Goal: Task Accomplishment & Management: Use online tool/utility

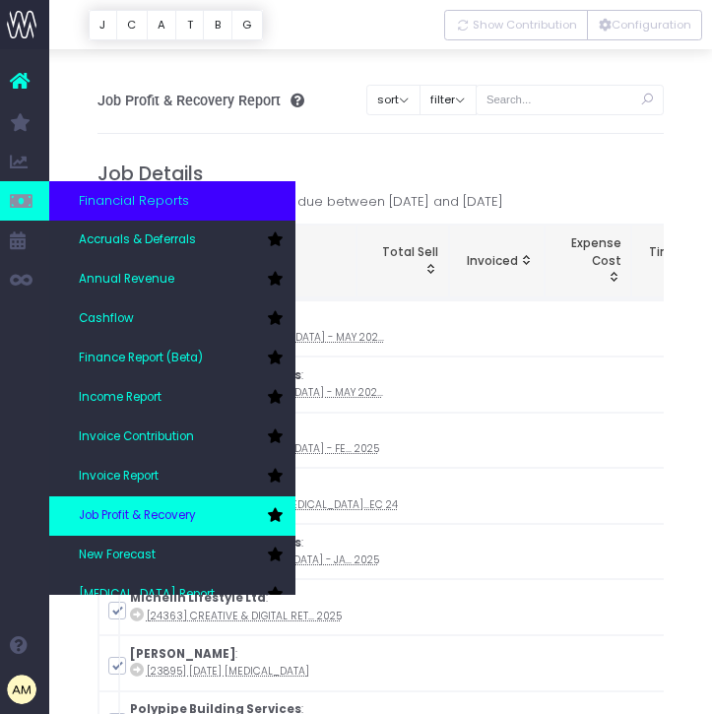
click at [147, 521] on span "Job Profit & Recovery" at bounding box center [137, 516] width 117 height 18
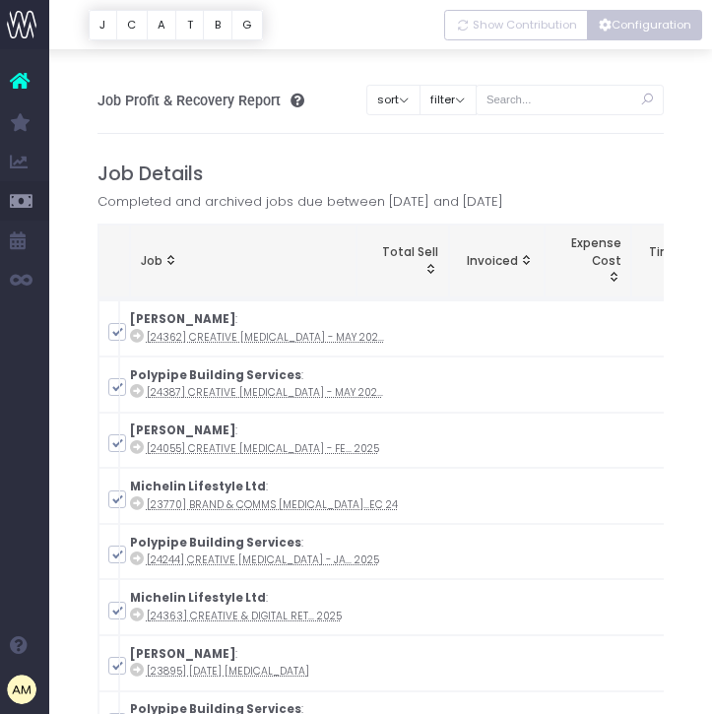
click at [631, 31] on button "Configuration" at bounding box center [644, 25] width 115 height 31
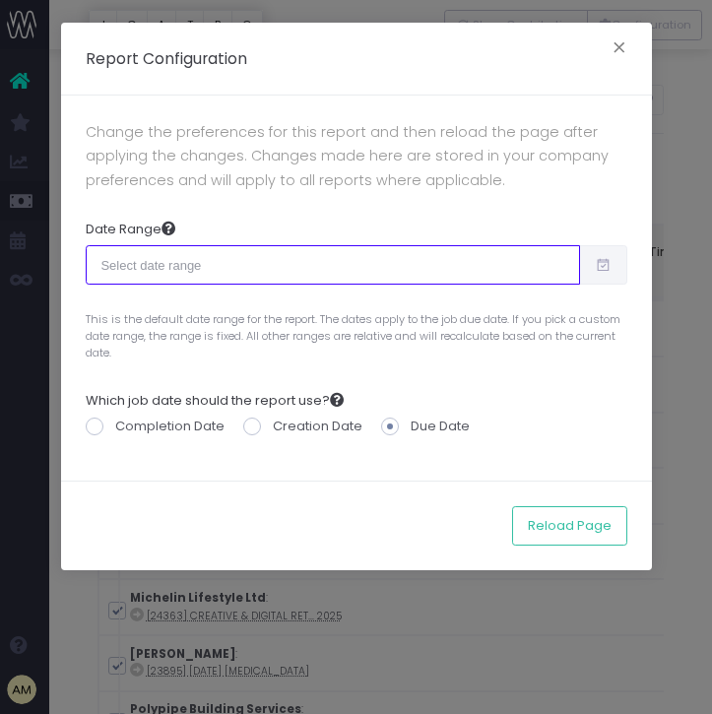
click at [130, 261] on input "text" at bounding box center [333, 264] width 494 height 39
type input "09-16-2025"
type input "10-15-2025"
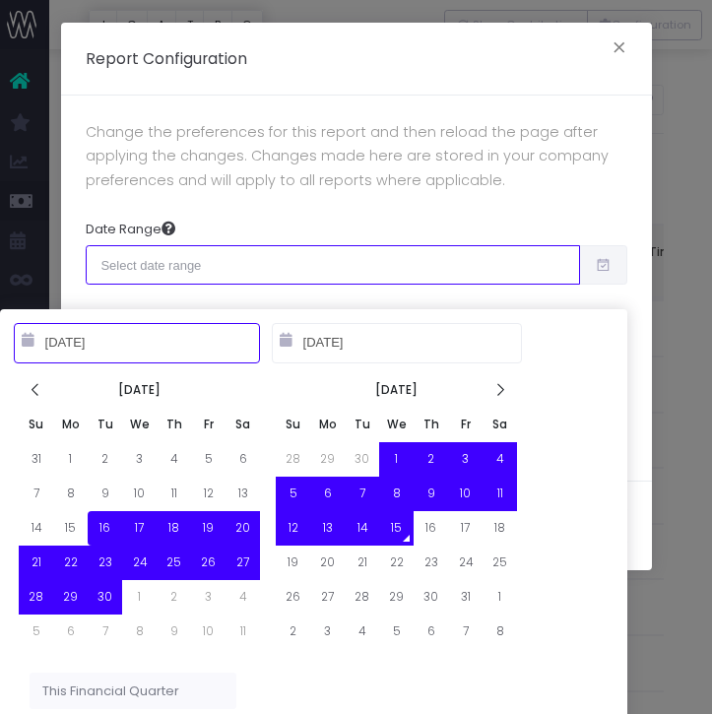
type input "10-01-2025"
type input "12-31-2025"
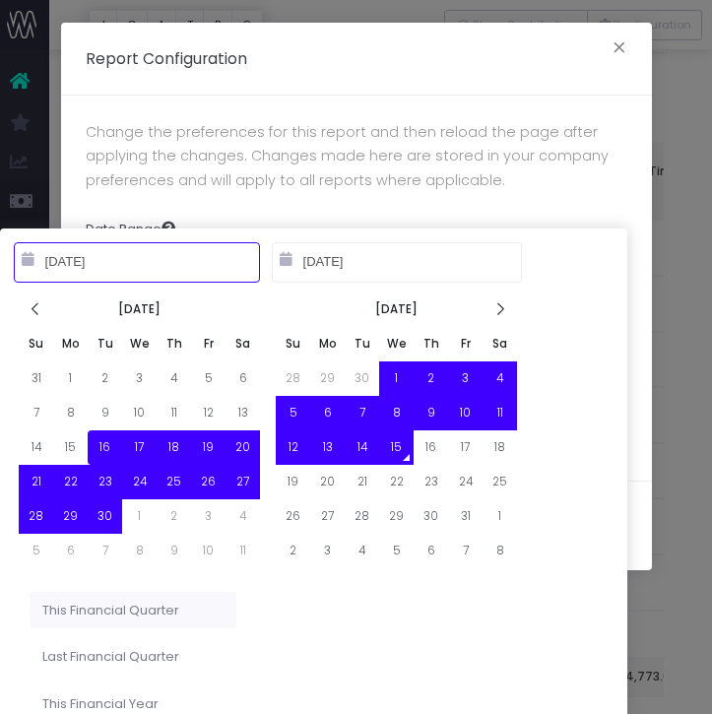
scroll to position [84, 0]
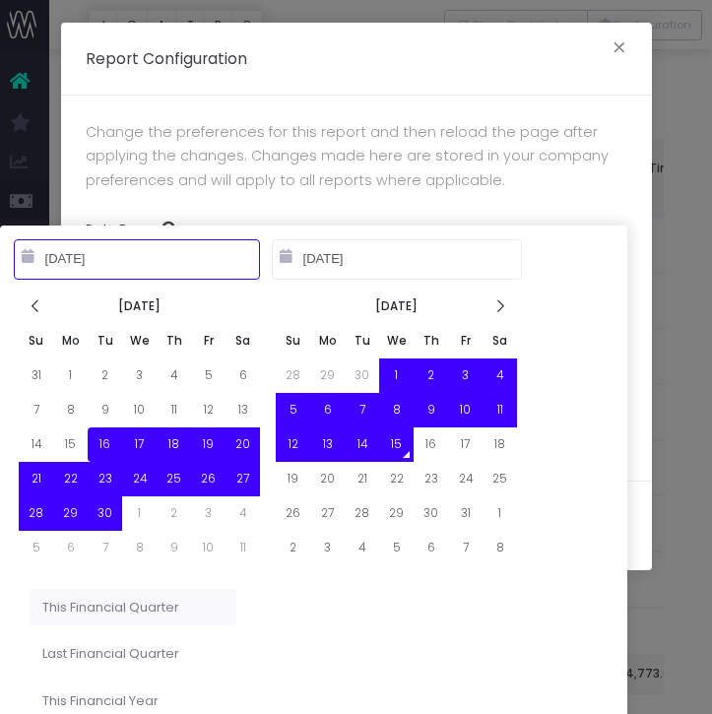
type input "09-16-2025"
type input "10-15-2025"
type input "07-01-2025"
type input "09-30-2025"
type input "09-16-2025"
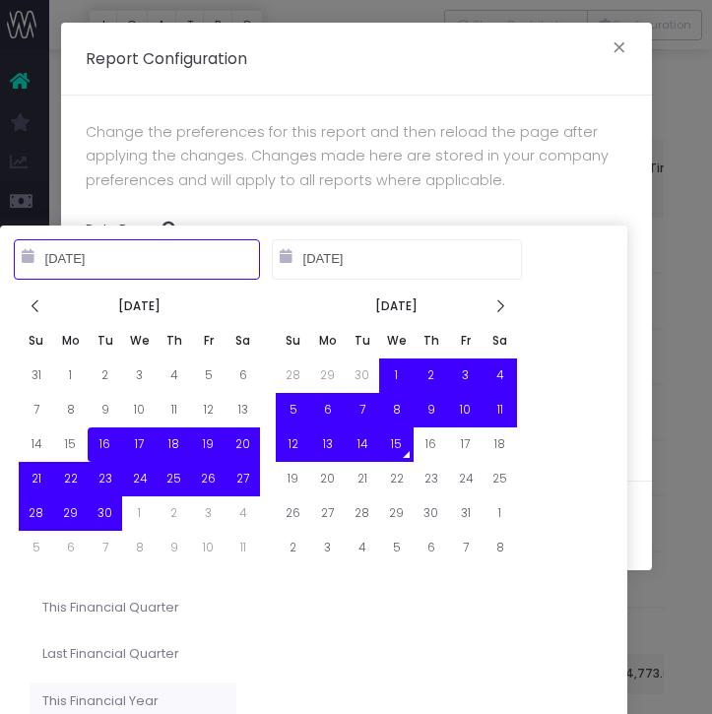
type input "10-15-2025"
type input "10-01-2025"
type input "09-30-2026"
click at [103, 698] on li "This Financial Year" at bounding box center [133, 700] width 207 height 37
type input "Oct 1st 2025 – Sep 30th 2026"
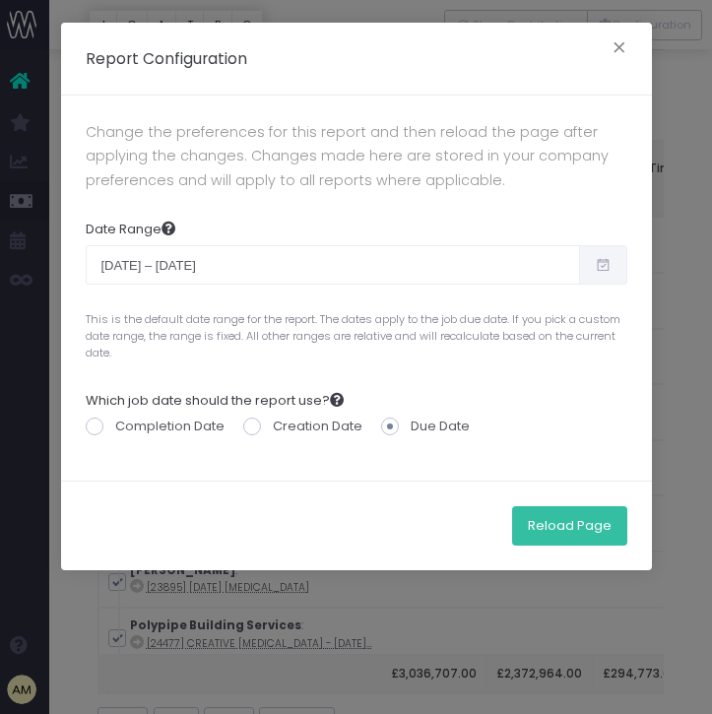
click at [573, 524] on button "Reload Page" at bounding box center [569, 525] width 115 height 39
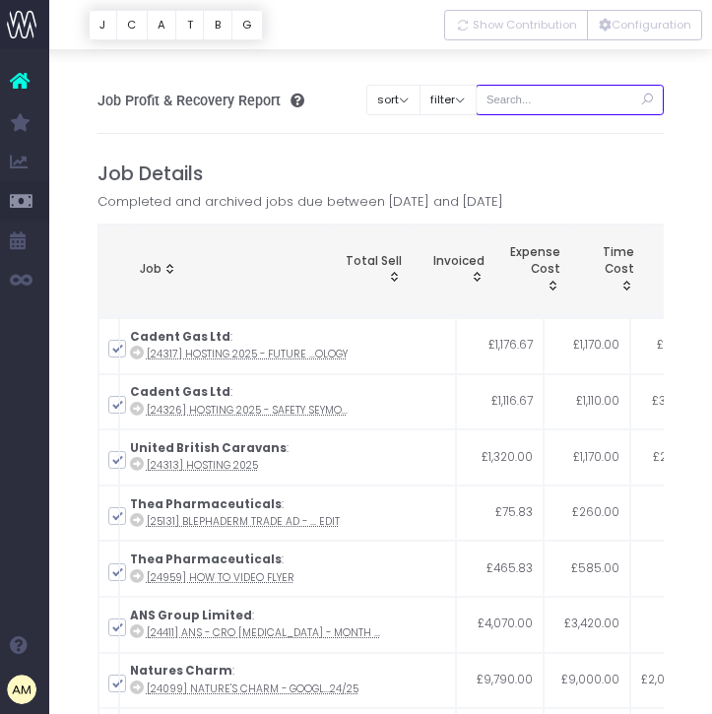
click at [558, 107] on input "text" at bounding box center [569, 100] width 189 height 31
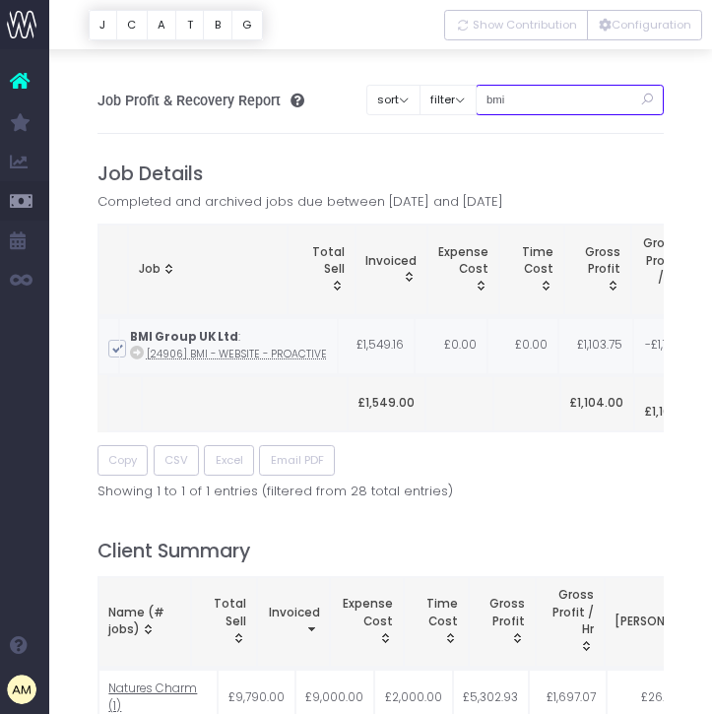
scroll to position [0, 39]
type input "b"
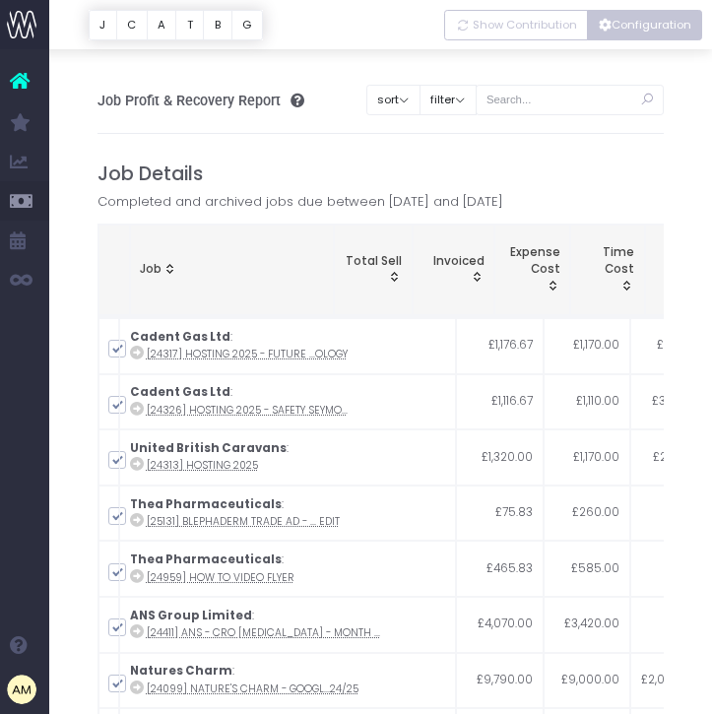
click at [630, 30] on button "Configuration" at bounding box center [644, 25] width 115 height 31
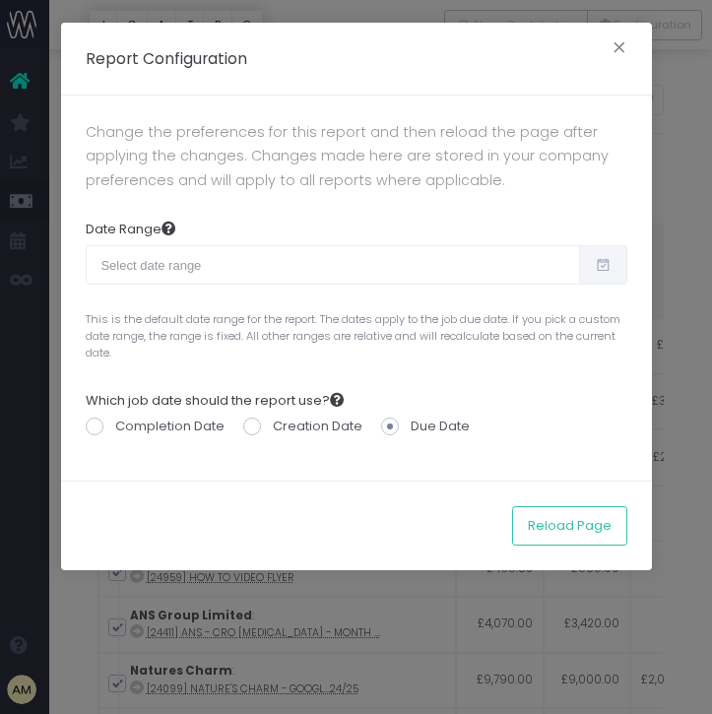
click at [593, 270] on span at bounding box center [603, 264] width 48 height 39
type input "[DATE]"
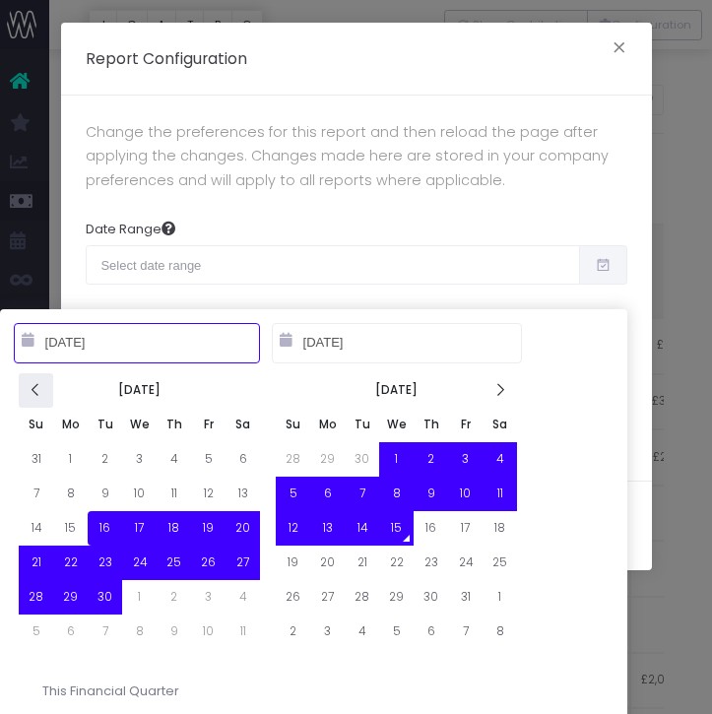
click at [43, 385] on icon at bounding box center [36, 390] width 17 height 17
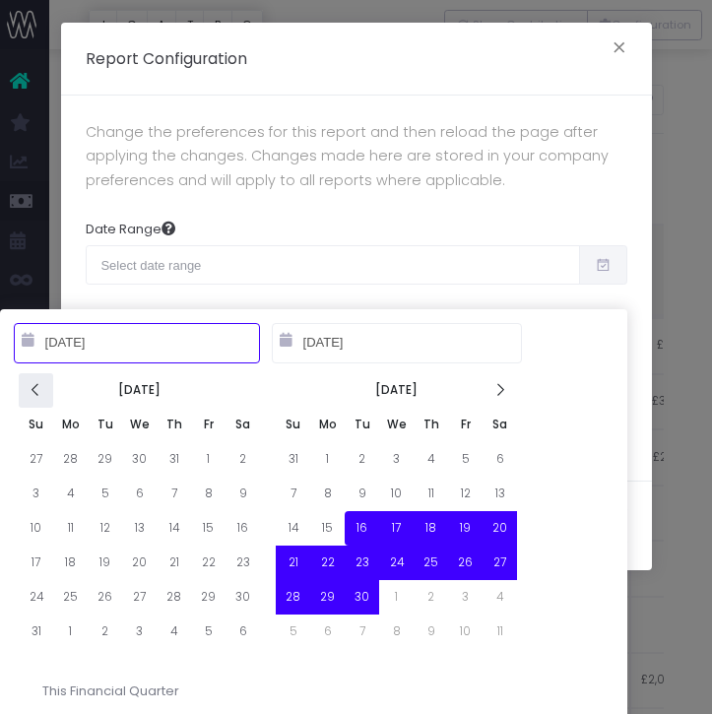
click at [42, 385] on icon at bounding box center [36, 390] width 17 height 17
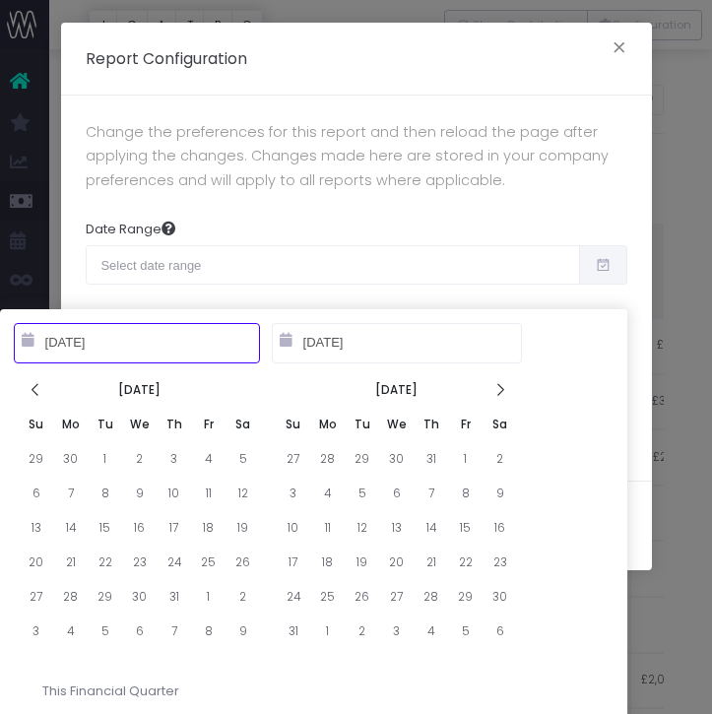
click at [42, 385] on icon at bounding box center [36, 390] width 17 height 17
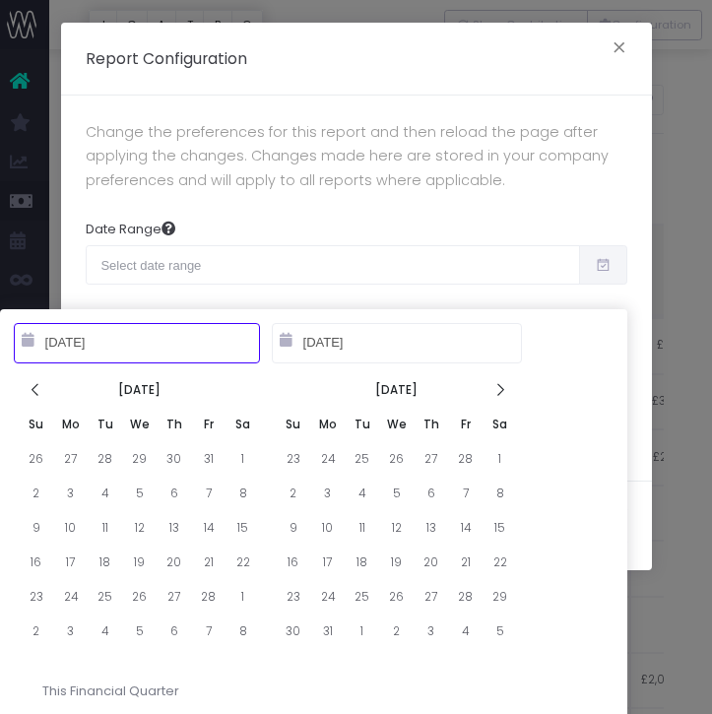
click at [42, 385] on icon at bounding box center [36, 390] width 17 height 17
click at [510, 393] on th at bounding box center [499, 390] width 34 height 34
click at [35, 379] on th at bounding box center [36, 390] width 34 height 34
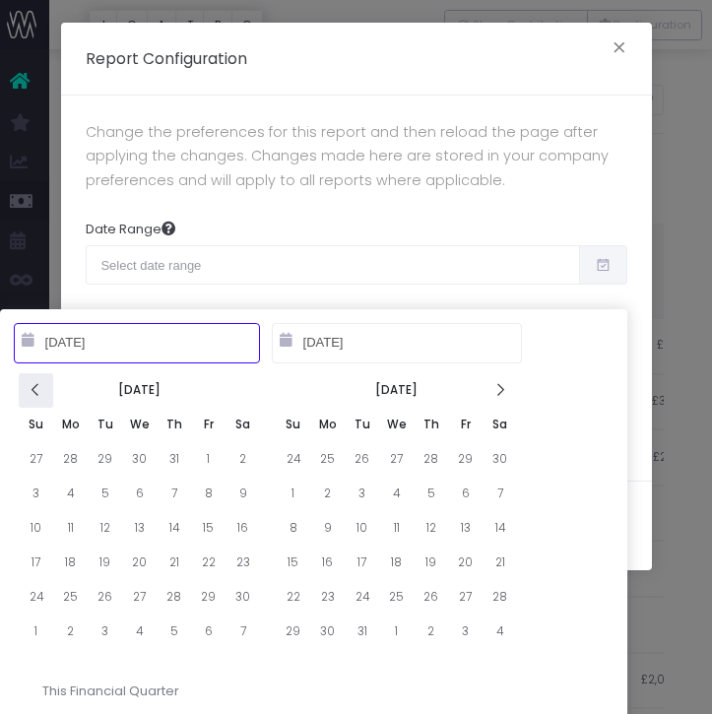
click at [32, 389] on icon at bounding box center [36, 390] width 17 height 17
type input "10-01-2024"
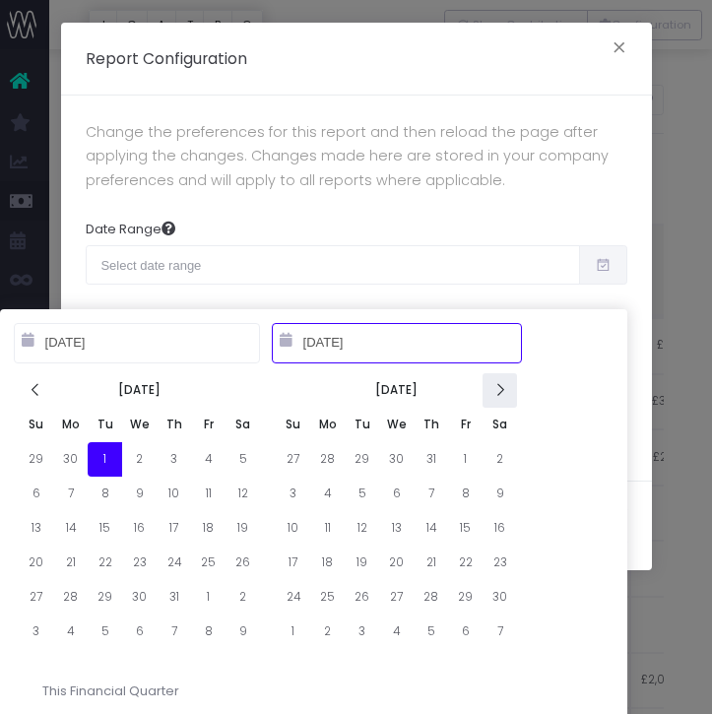
click at [507, 392] on icon at bounding box center [499, 390] width 17 height 17
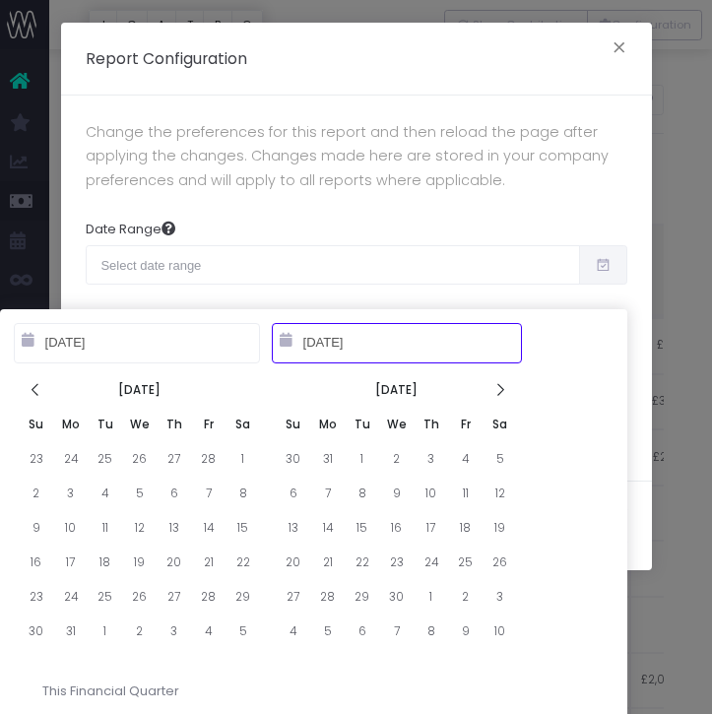
click at [507, 392] on icon at bounding box center [499, 390] width 17 height 17
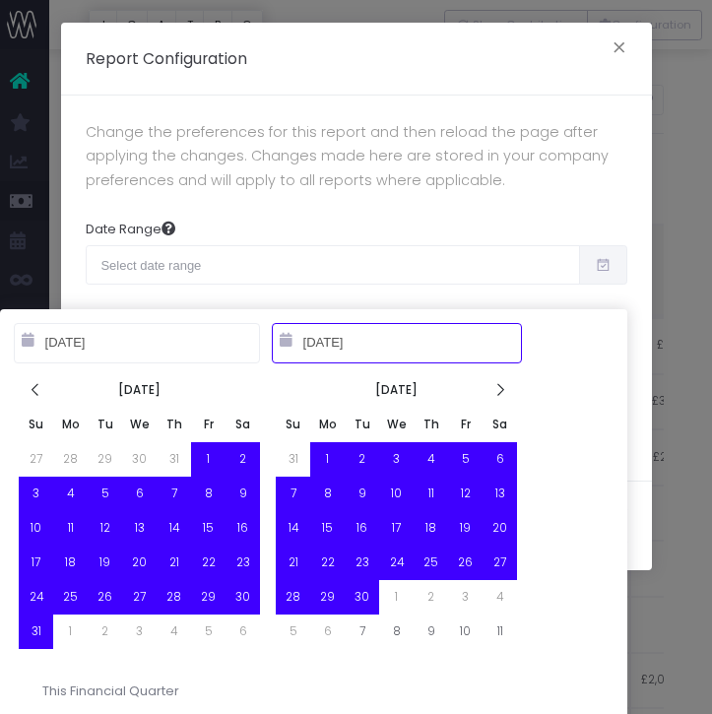
type input "09-30-2025"
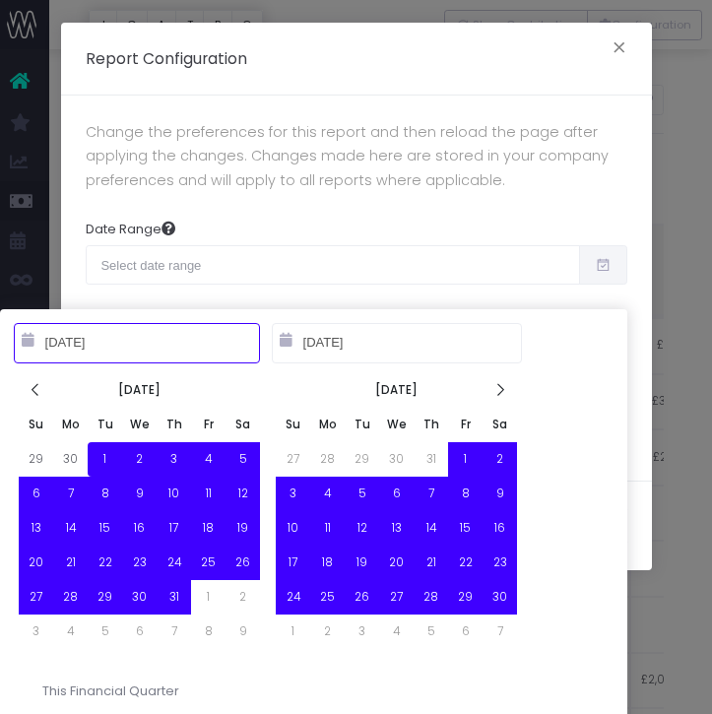
type input "10-01-2024"
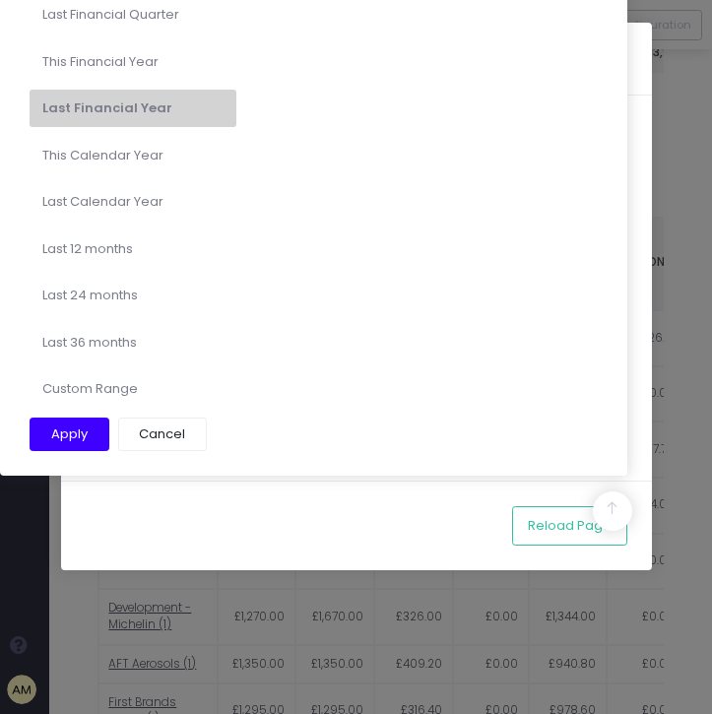
scroll to position [702, 0]
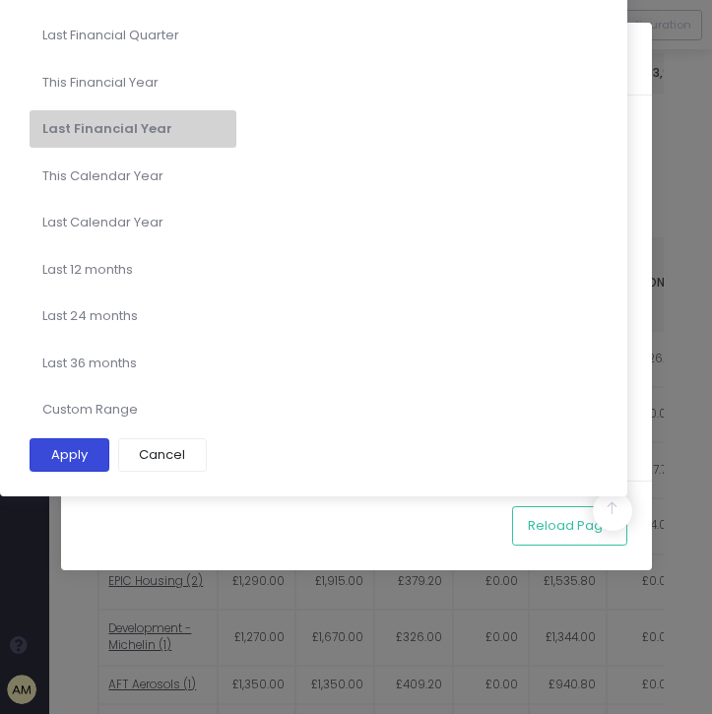
click at [94, 448] on button "Apply" at bounding box center [70, 454] width 80 height 33
type input "Oct 1st 2024 – Sep 30th 2025"
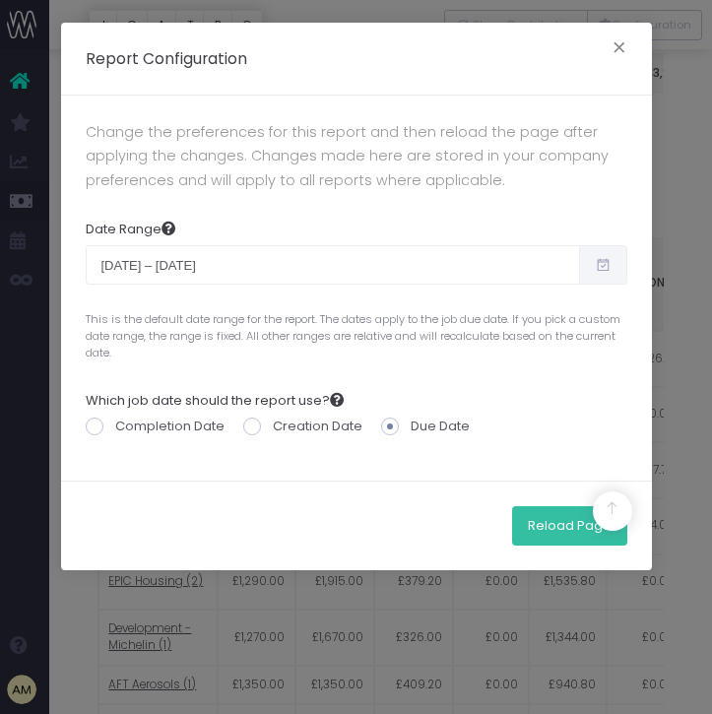
click at [557, 525] on button "Reload Page" at bounding box center [569, 525] width 115 height 39
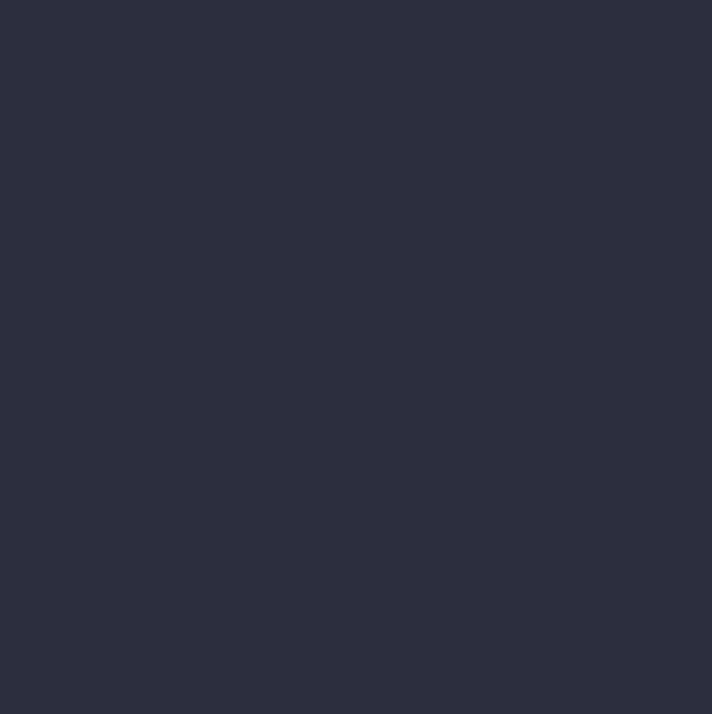
scroll to position [31, 0]
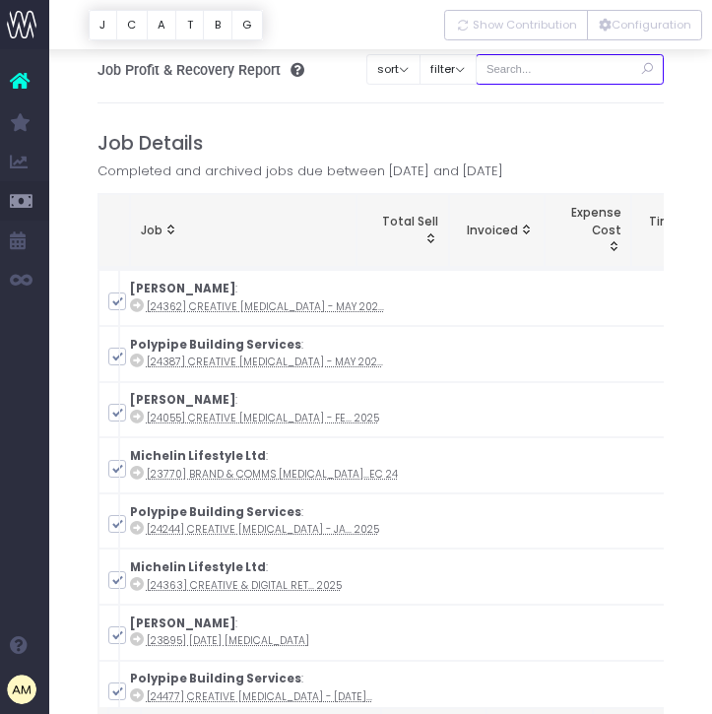
click at [550, 61] on input "text" at bounding box center [569, 69] width 189 height 31
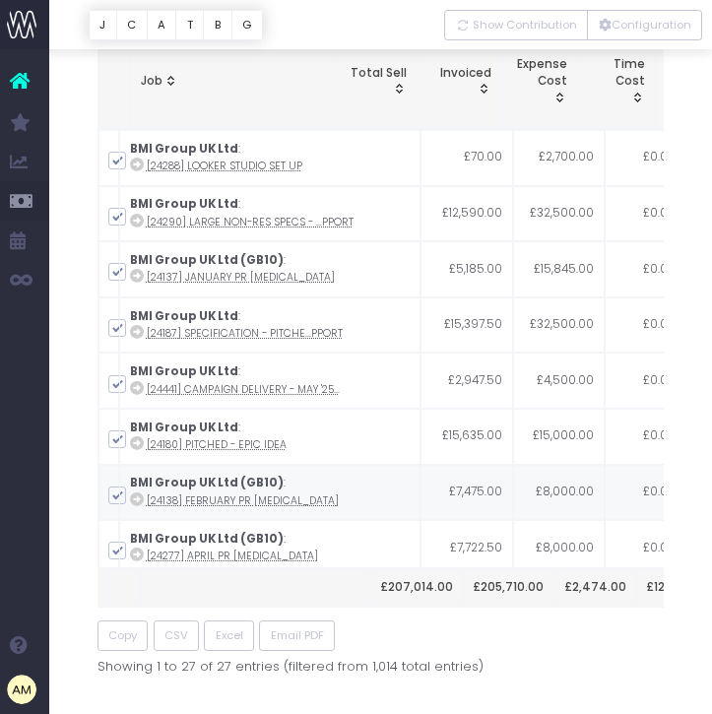
scroll to position [180, 0]
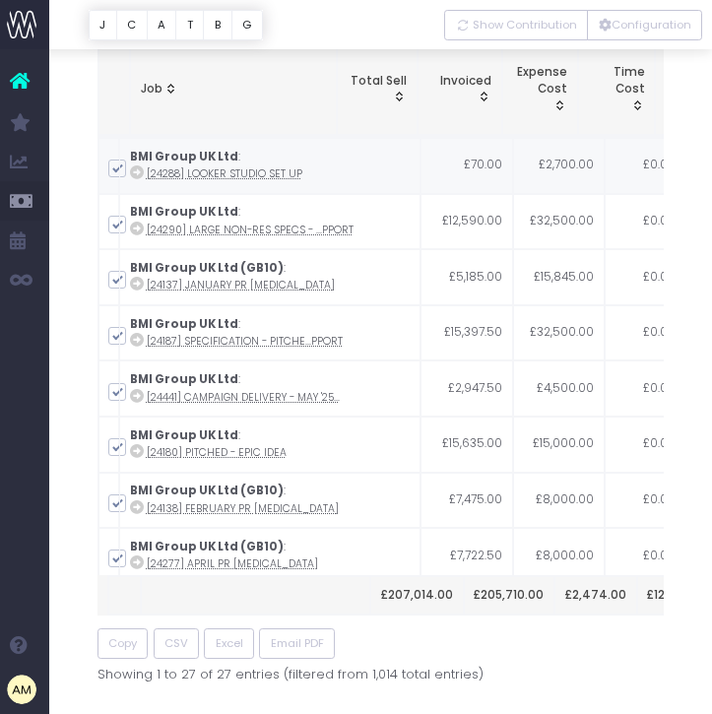
type input "bmi"
click at [115, 170] on span at bounding box center [117, 168] width 18 height 18
click at [138, 170] on input "checkbox" at bounding box center [144, 164] width 13 height 13
checkbox input "false"
click at [112, 224] on span at bounding box center [117, 225] width 18 height 18
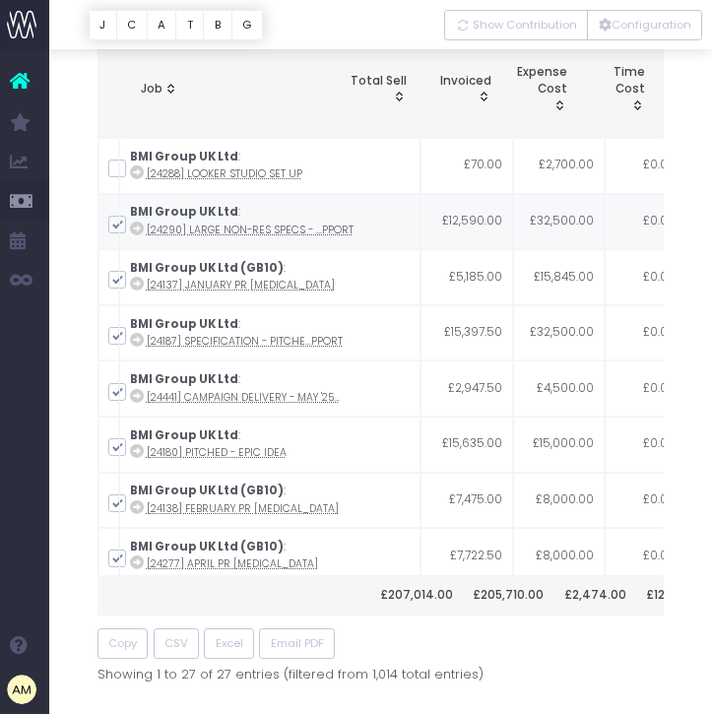
click at [138, 224] on input "checkbox" at bounding box center [144, 221] width 13 height 13
checkbox input "false"
click at [117, 338] on span at bounding box center [117, 336] width 18 height 18
click at [138, 338] on input "checkbox" at bounding box center [144, 332] width 13 height 13
checkbox input "false"
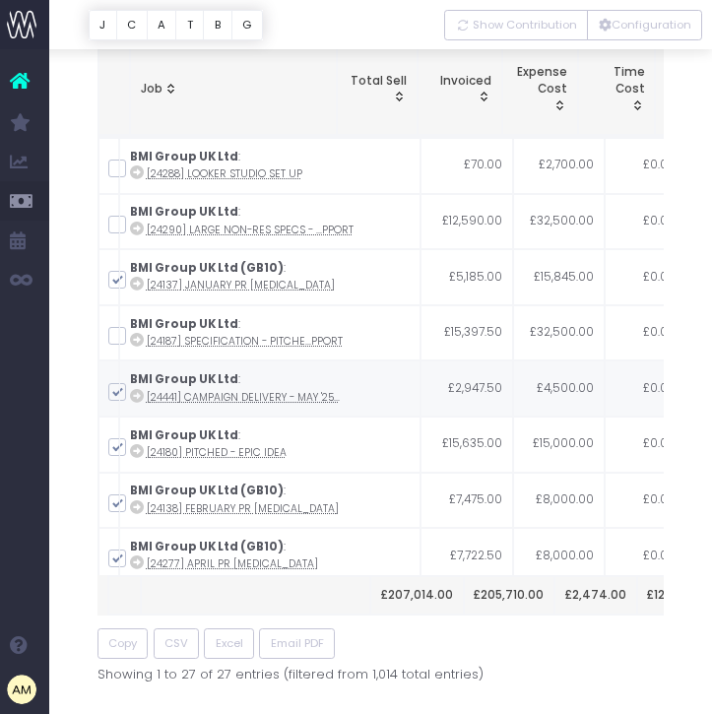
click at [118, 387] on span at bounding box center [117, 392] width 18 height 18
click at [138, 387] on input "checkbox" at bounding box center [144, 388] width 13 height 13
checkbox input "false"
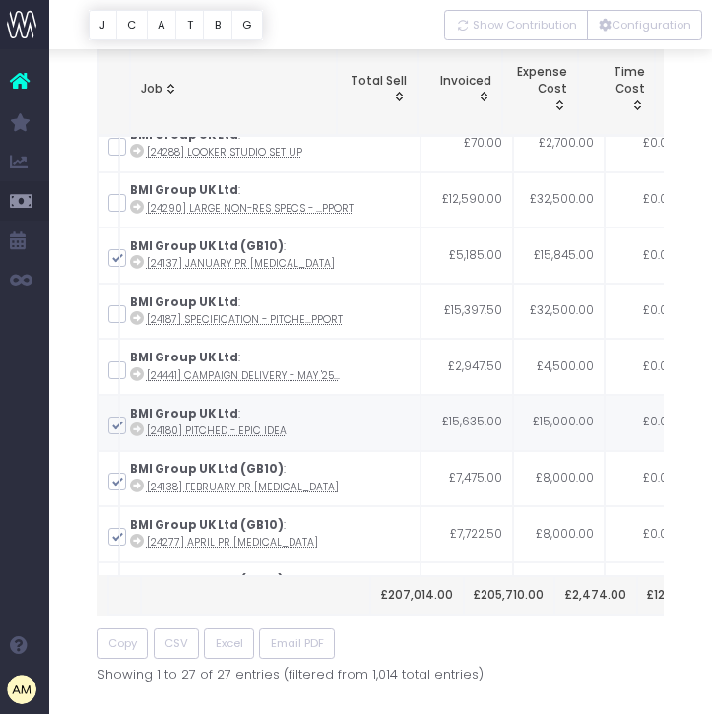
scroll to position [23, 0]
click at [117, 424] on span at bounding box center [117, 424] width 18 height 18
click at [138, 424] on input "checkbox" at bounding box center [144, 420] width 13 height 13
checkbox input "false"
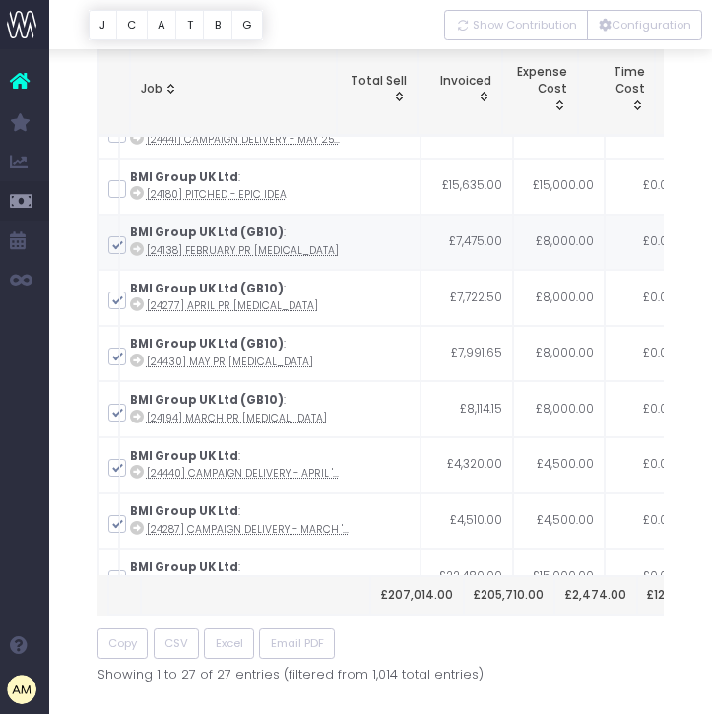
scroll to position [260, 0]
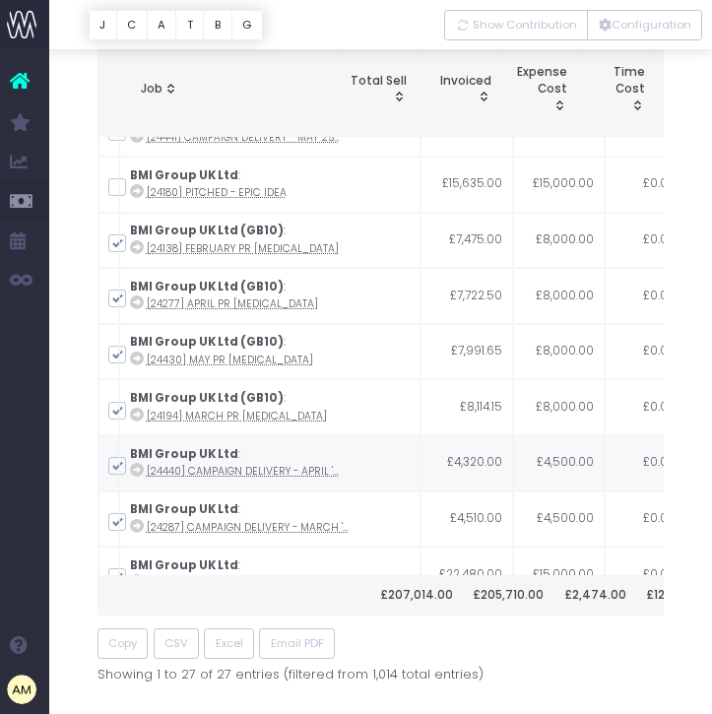
click at [111, 468] on span at bounding box center [117, 466] width 18 height 18
click at [138, 468] on input "checkbox" at bounding box center [144, 462] width 13 height 13
checkbox input "false"
click at [114, 523] on span at bounding box center [117, 522] width 18 height 18
click at [138, 523] on input "checkbox" at bounding box center [144, 518] width 13 height 13
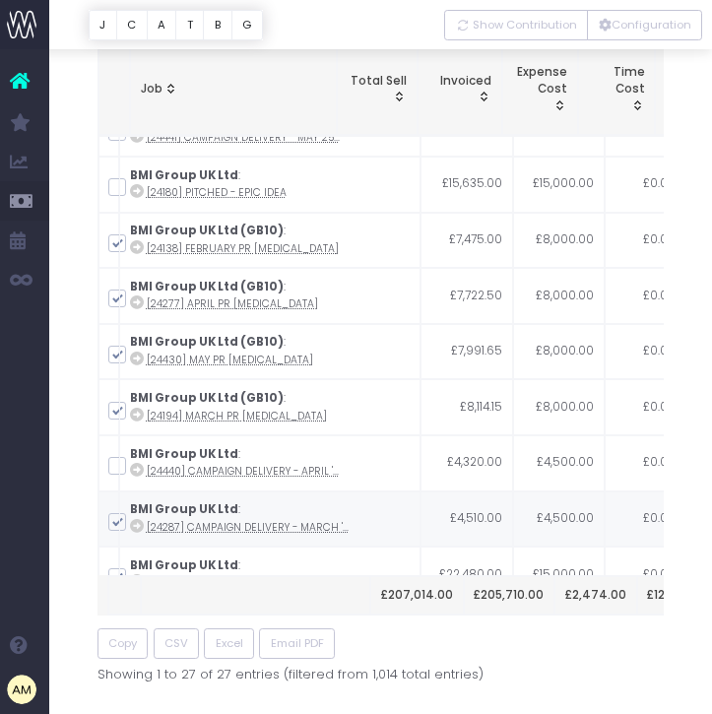
checkbox input "false"
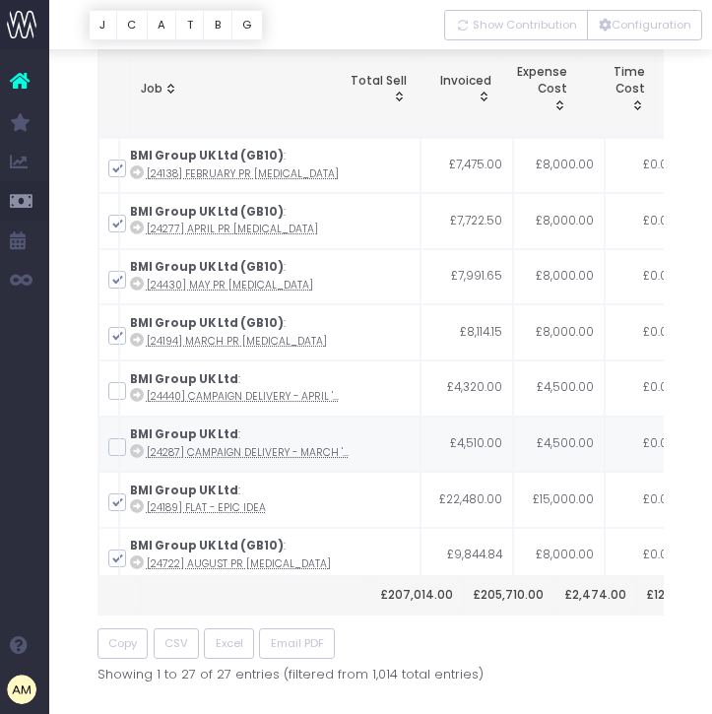
scroll to position [339, 0]
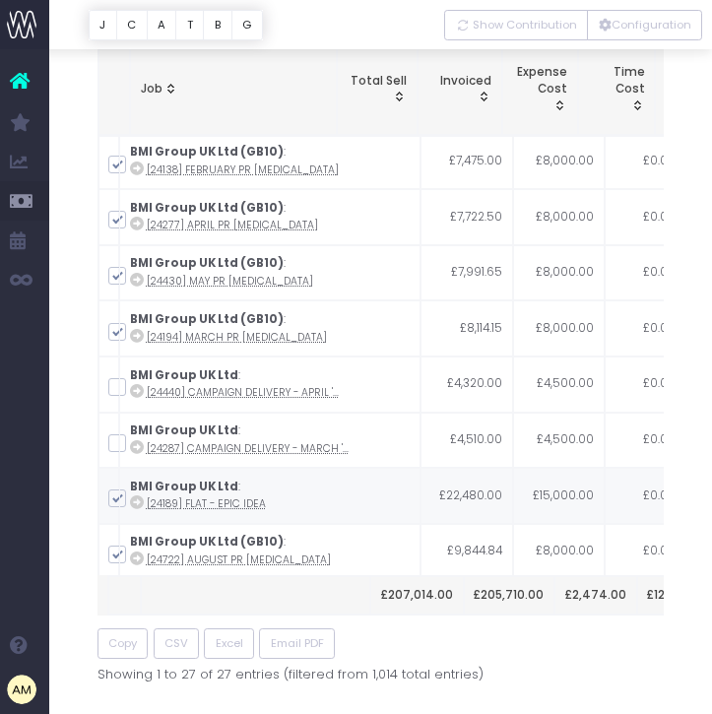
click at [114, 496] on span at bounding box center [117, 498] width 18 height 18
click at [138, 496] on input "checkbox" at bounding box center [144, 494] width 13 height 13
checkbox input "false"
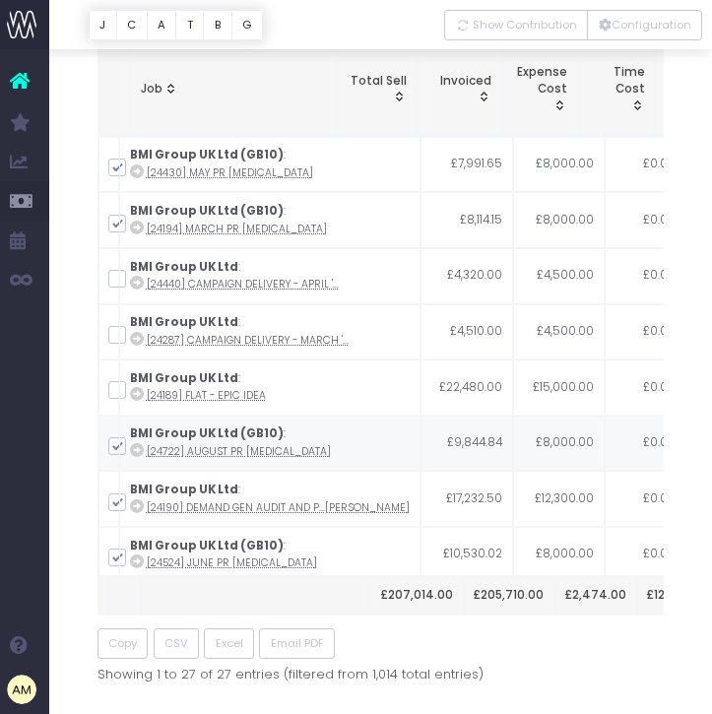
scroll to position [451, 0]
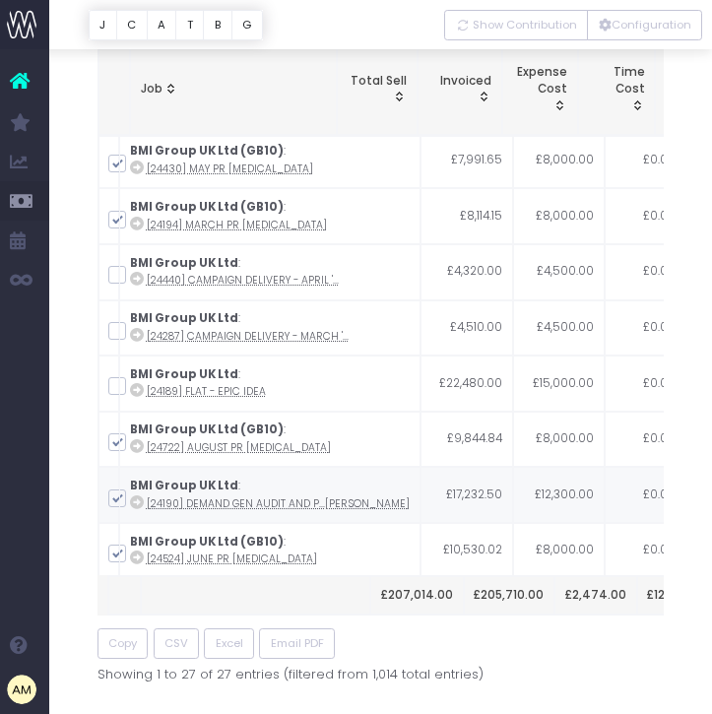
click at [113, 503] on span at bounding box center [117, 498] width 18 height 18
click at [138, 501] on input "checkbox" at bounding box center [144, 494] width 13 height 13
checkbox input "false"
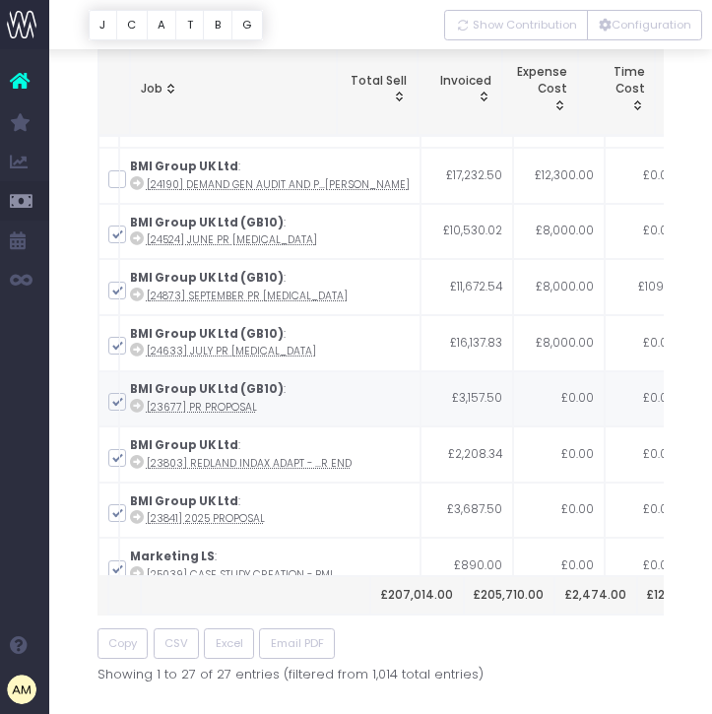
scroll to position [771, 0]
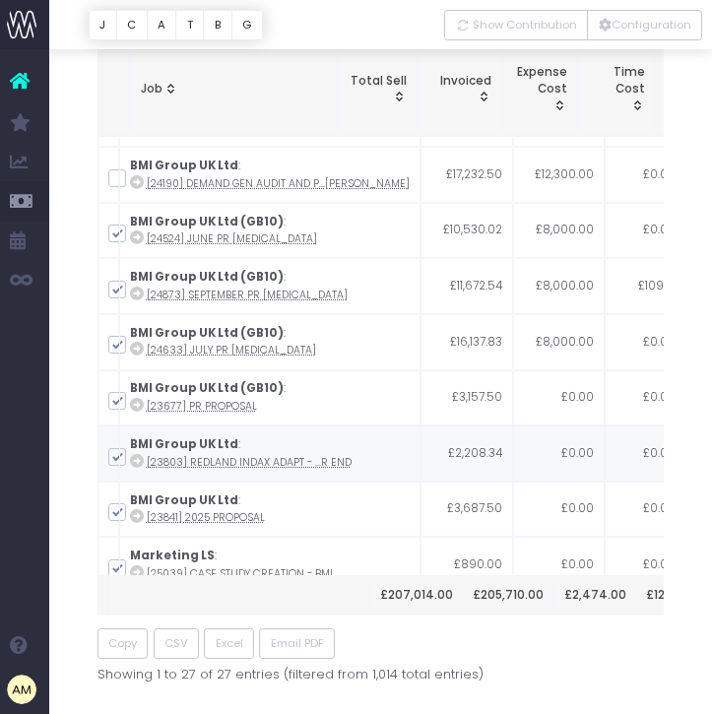
click at [114, 457] on span at bounding box center [117, 457] width 18 height 18
click at [138, 457] on input "checkbox" at bounding box center [144, 453] width 13 height 13
checkbox input "false"
click at [112, 509] on span at bounding box center [117, 512] width 18 height 18
click at [138, 509] on input "checkbox" at bounding box center [144, 508] width 13 height 13
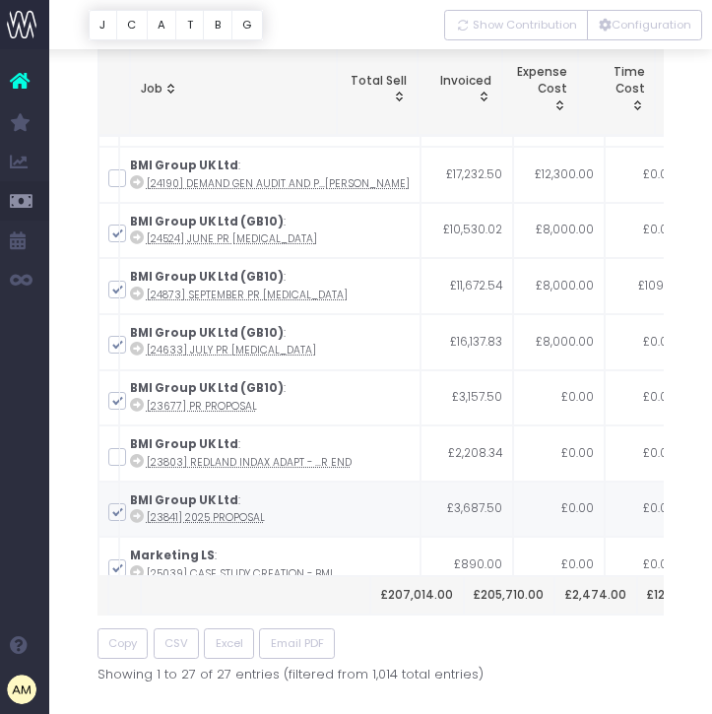
checkbox input "false"
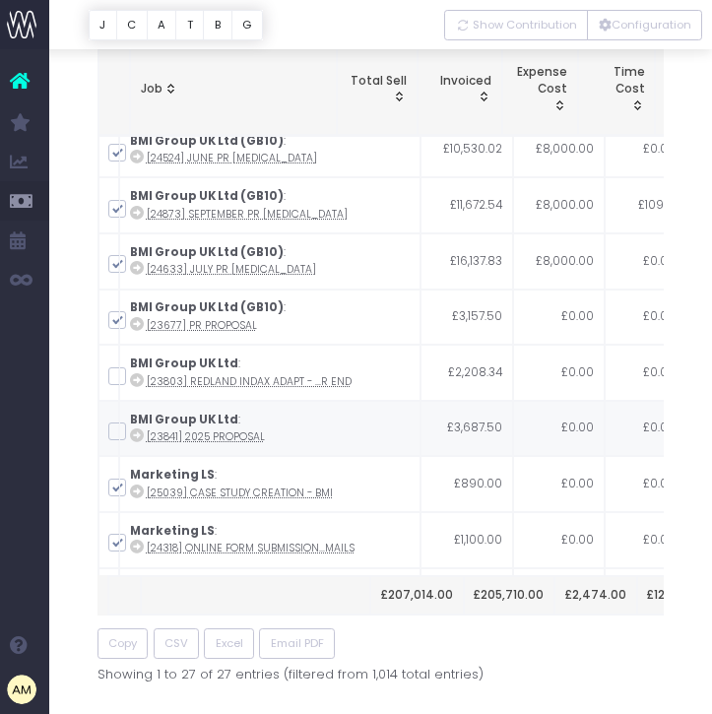
scroll to position [860, 0]
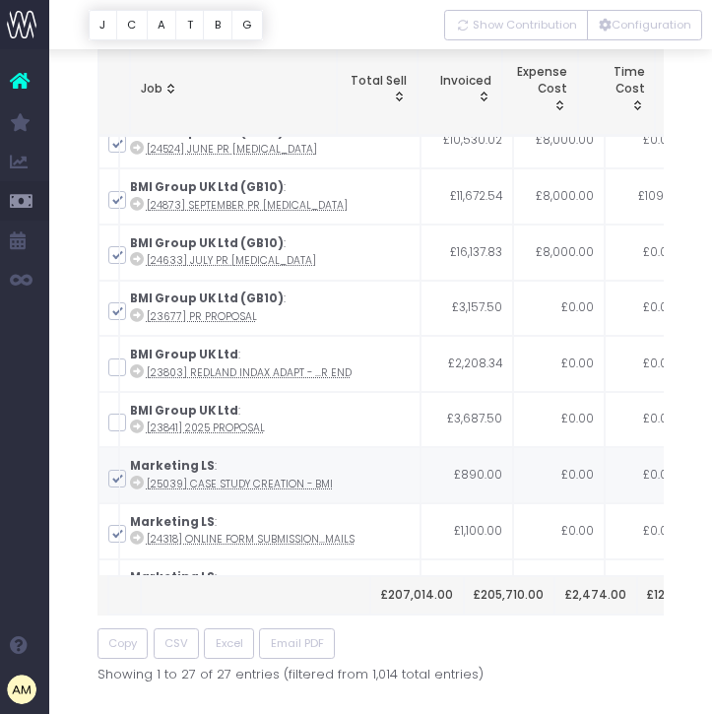
click at [110, 478] on span at bounding box center [117, 479] width 18 height 18
click at [138, 478] on input "checkbox" at bounding box center [144, 475] width 13 height 13
checkbox input "false"
click at [112, 536] on span at bounding box center [117, 534] width 18 height 18
click at [138, 536] on input "checkbox" at bounding box center [144, 530] width 13 height 13
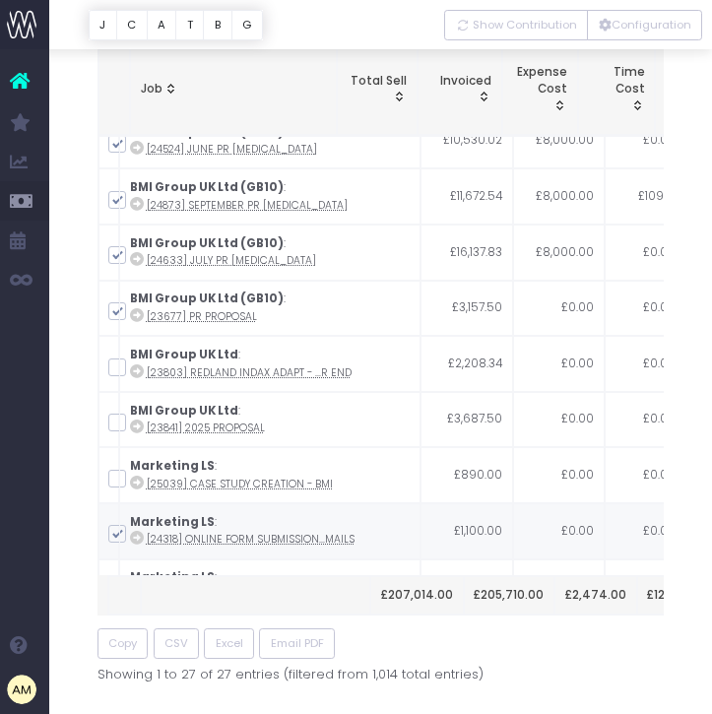
checkbox input "false"
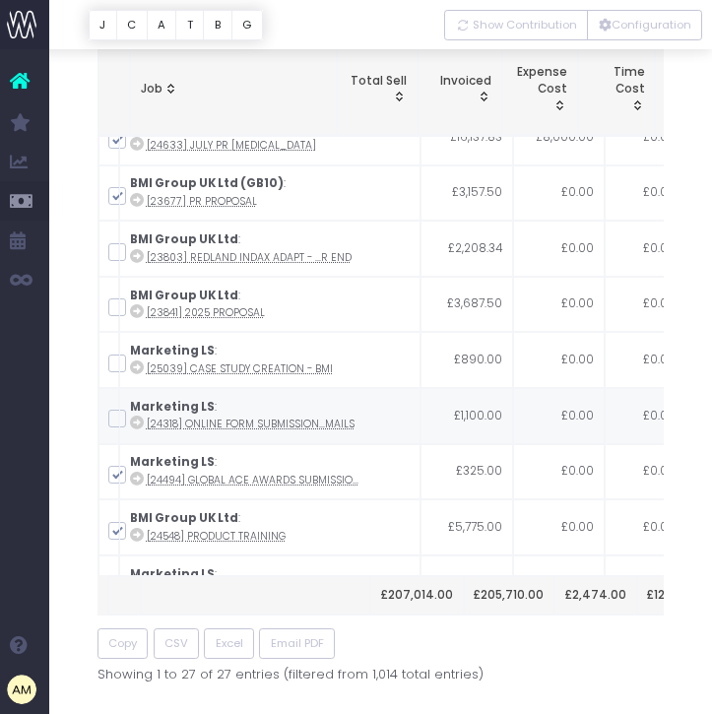
scroll to position [977, 0]
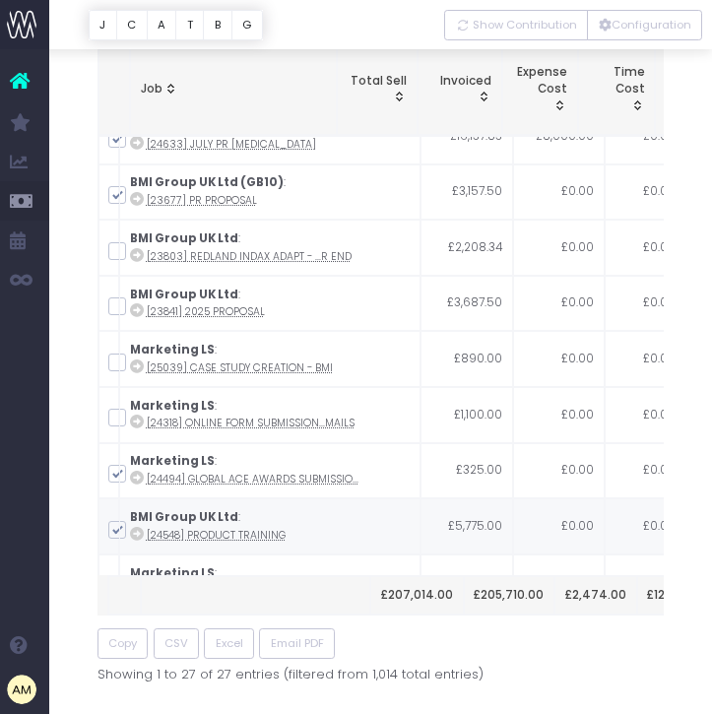
drag, startPoint x: 117, startPoint y: 477, endPoint x: 117, endPoint y: 529, distance: 51.2
click at [117, 477] on span at bounding box center [117, 474] width 18 height 18
click at [138, 476] on input "checkbox" at bounding box center [144, 470] width 13 height 13
checkbox input "false"
click at [117, 530] on span at bounding box center [117, 530] width 18 height 18
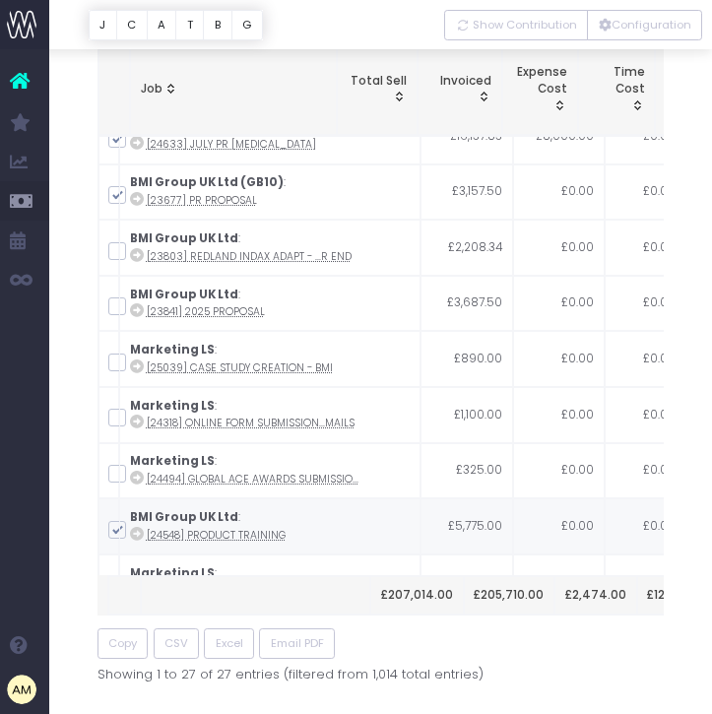
click at [138, 530] on input "checkbox" at bounding box center [144, 526] width 13 height 13
checkbox input "false"
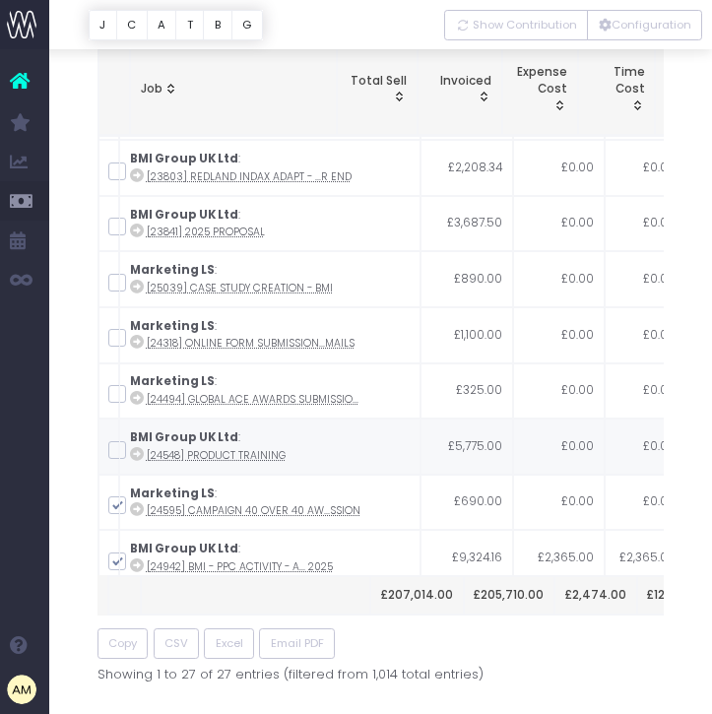
scroll to position [1068, 0]
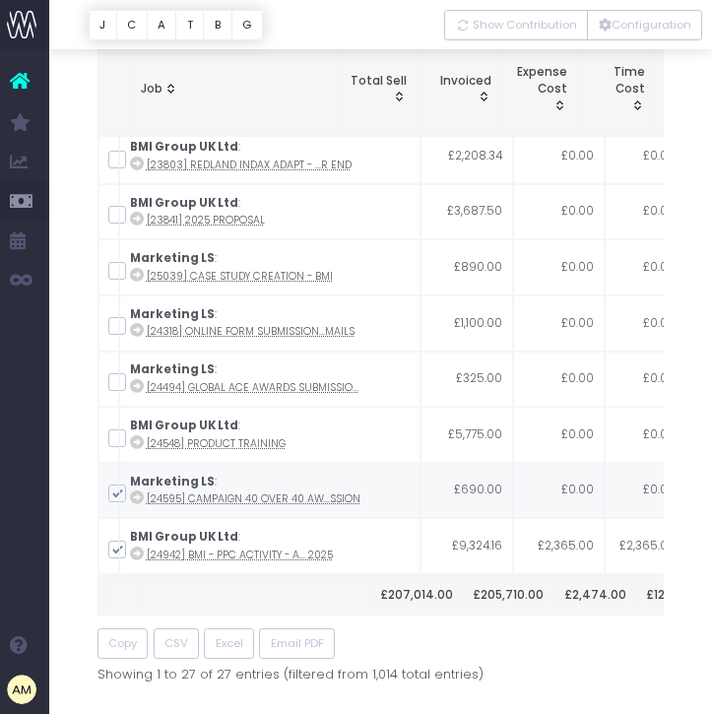
click at [115, 497] on span at bounding box center [117, 493] width 18 height 18
click at [138, 496] on input "checkbox" at bounding box center [144, 489] width 13 height 13
checkbox input "false"
click at [119, 548] on td "BMI Group UK Ltd : [24942] BMI - PPC Activity - A... 2025" at bounding box center [269, 546] width 301 height 56
click at [118, 552] on span at bounding box center [117, 549] width 18 height 18
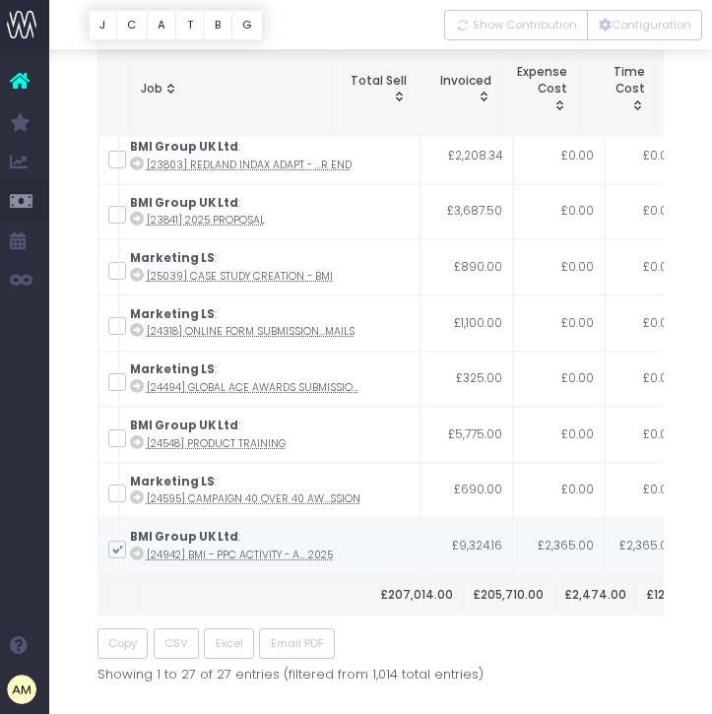
click at [138, 552] on input "checkbox" at bounding box center [144, 545] width 13 height 13
checkbox input "false"
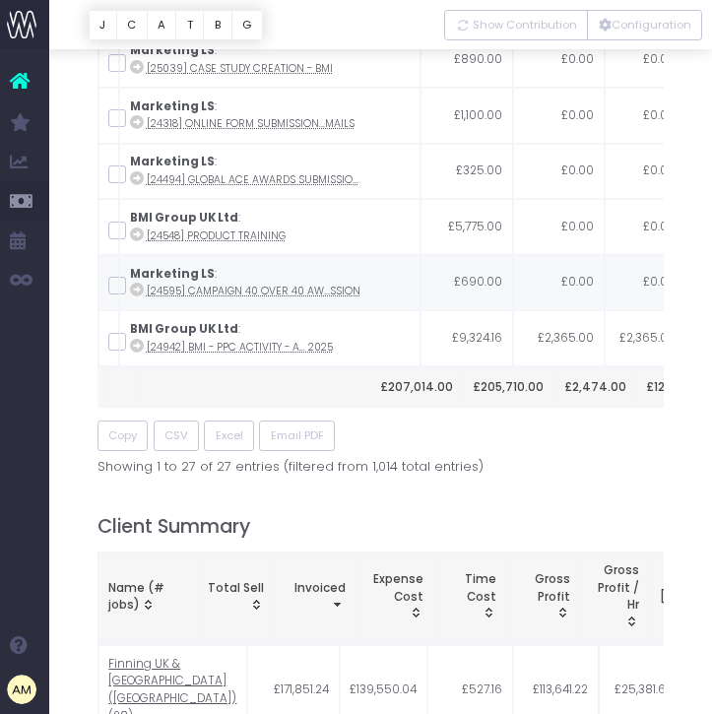
scroll to position [387, 0]
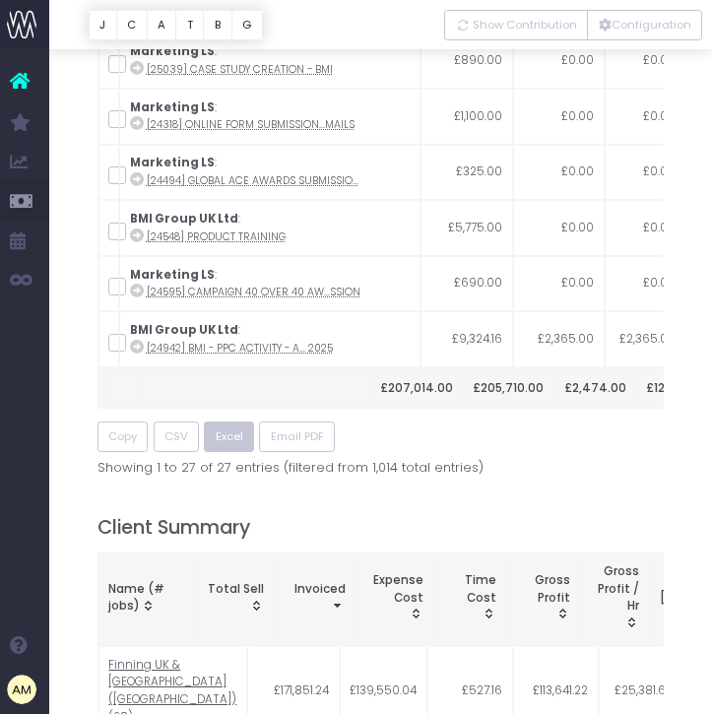
click at [224, 438] on span "Excel" at bounding box center [230, 436] width 28 height 17
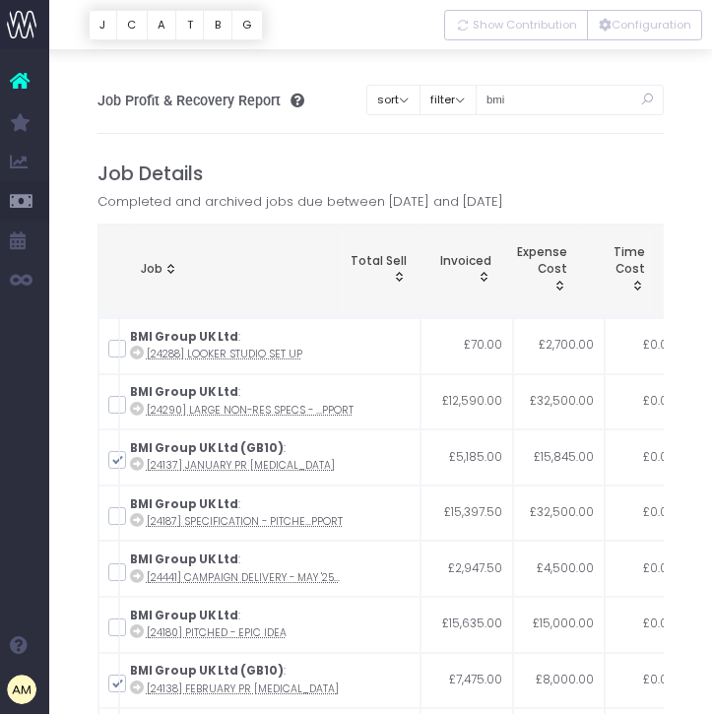
scroll to position [10, 0]
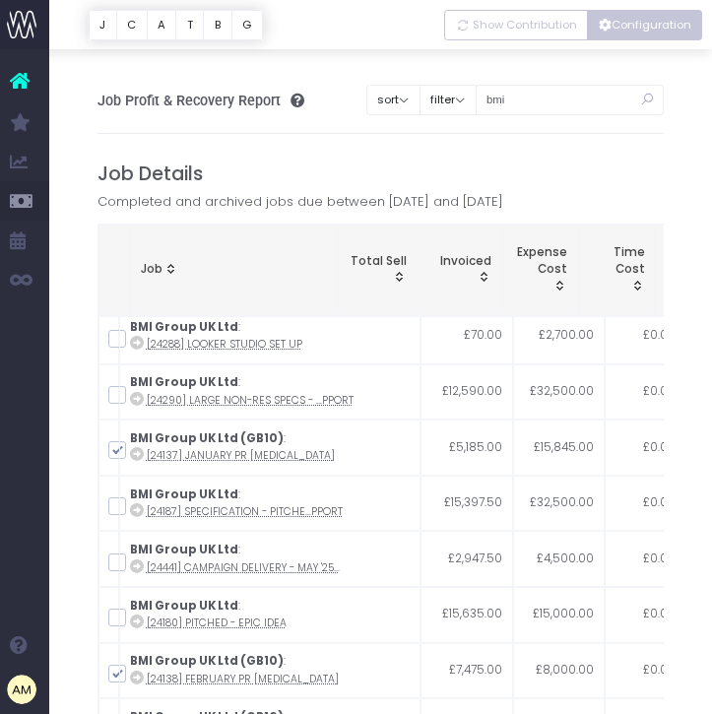
click at [620, 19] on button "Configuration" at bounding box center [644, 25] width 115 height 31
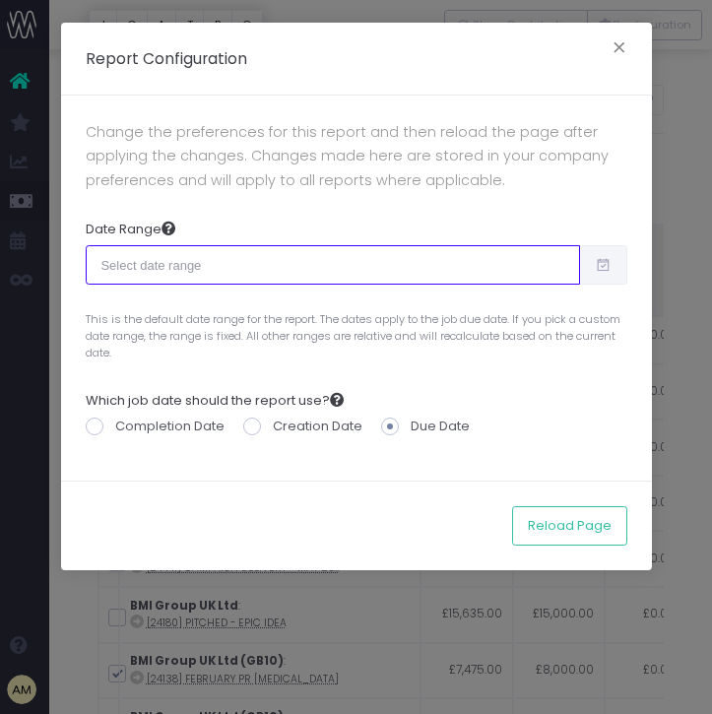
click at [297, 262] on input "text" at bounding box center [333, 264] width 494 height 39
type input "09-16-2025"
type input "10-15-2025"
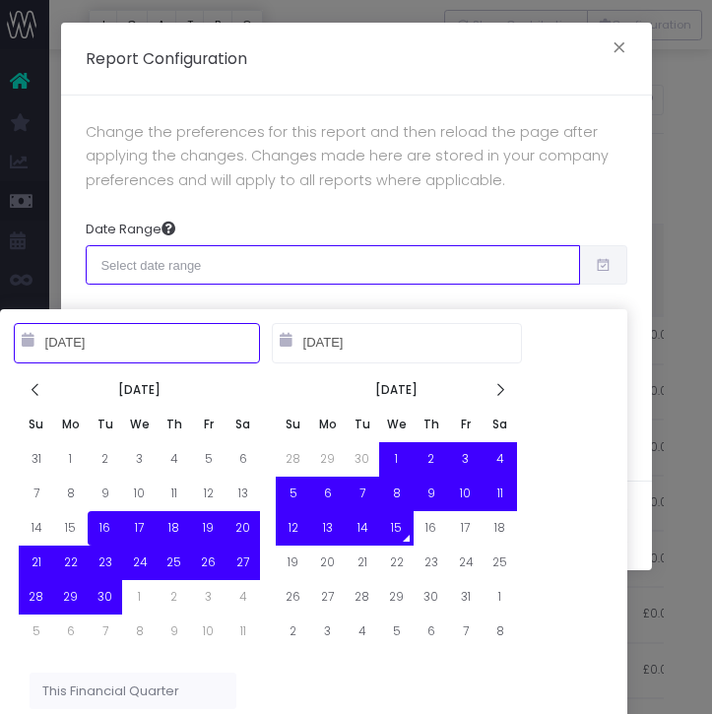
type input "10-01-2025"
type input "12-31-2025"
type input "09-16-2025"
type input "10-15-2025"
type input "10-01-2025"
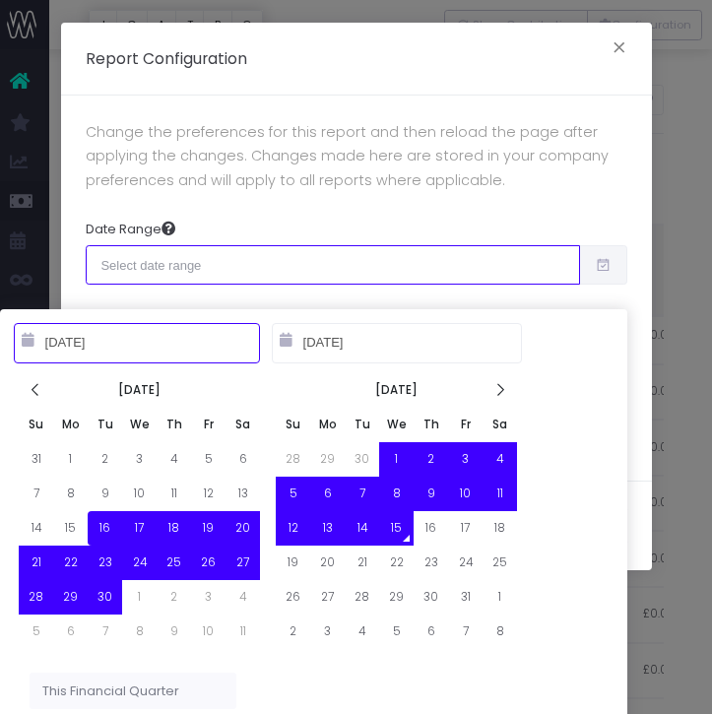
type input "12-31-2025"
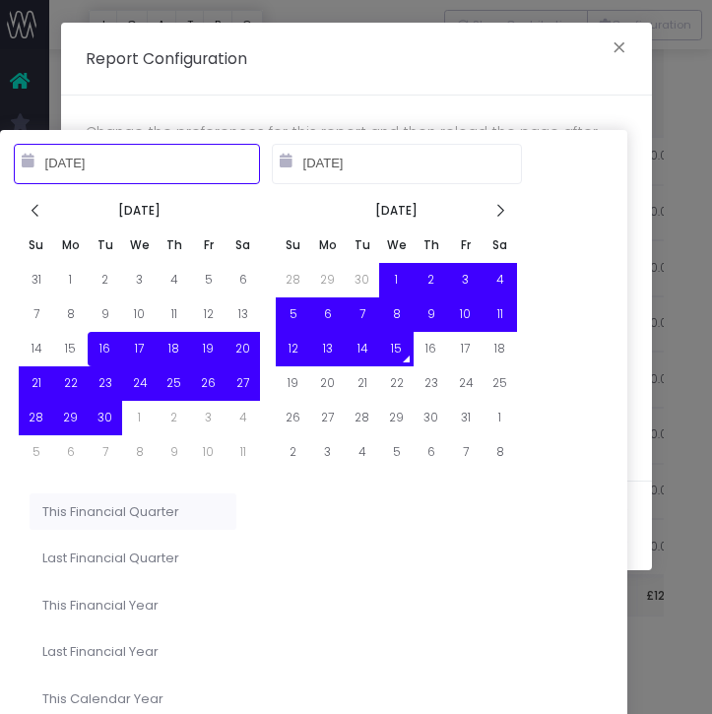
type input "01-01-2025"
type input "12-31-2025"
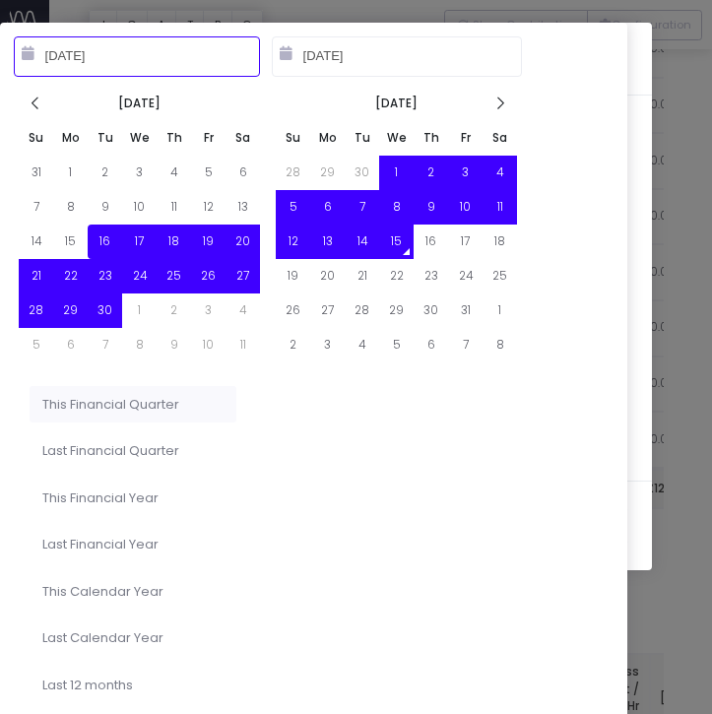
scroll to position [288, 0]
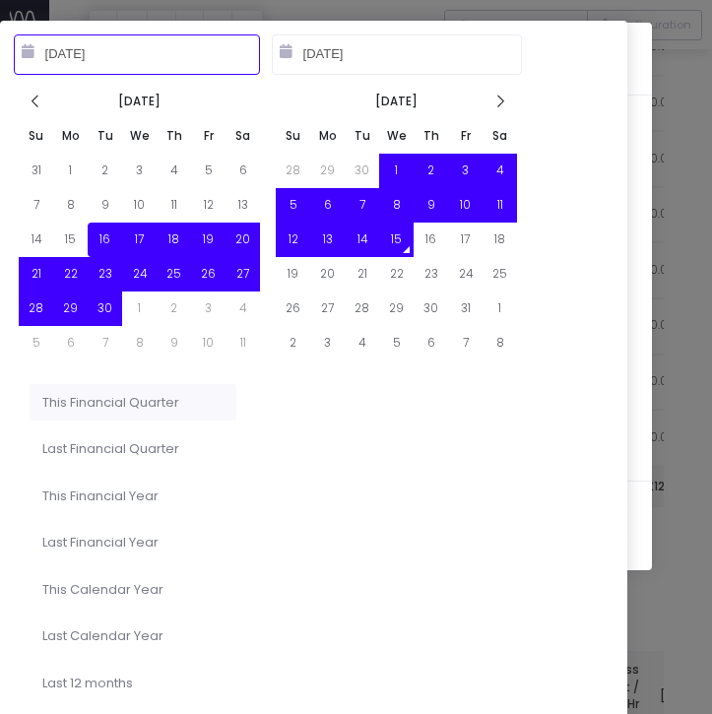
type input "10-15-2024"
type input "10-14-2025"
click at [109, 676] on li "Last 12 months" at bounding box center [133, 683] width 207 height 37
type input "Oct 15th 2024 – Oct 14th 2025"
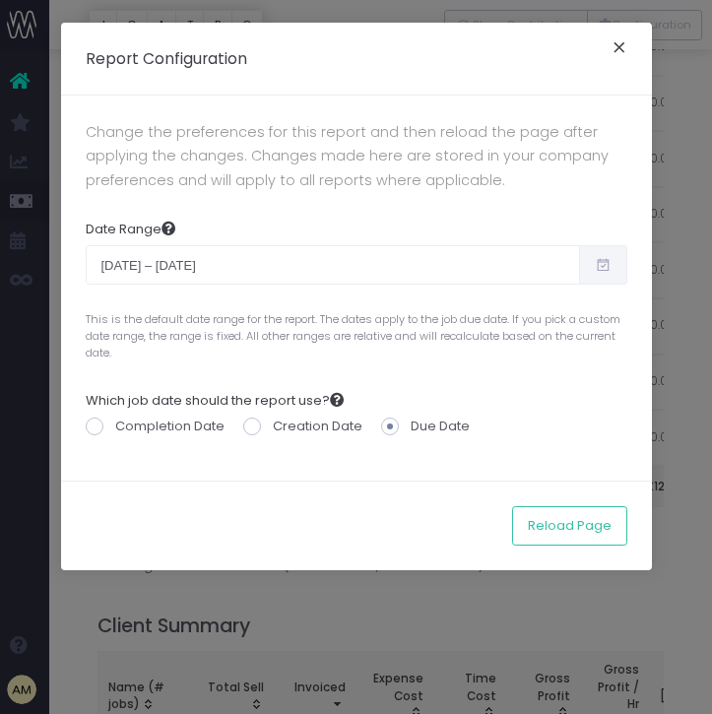
drag, startPoint x: 614, startPoint y: 53, endPoint x: 547, endPoint y: 81, distance: 72.4
click at [604, 56] on button "×" at bounding box center [619, 50] width 41 height 32
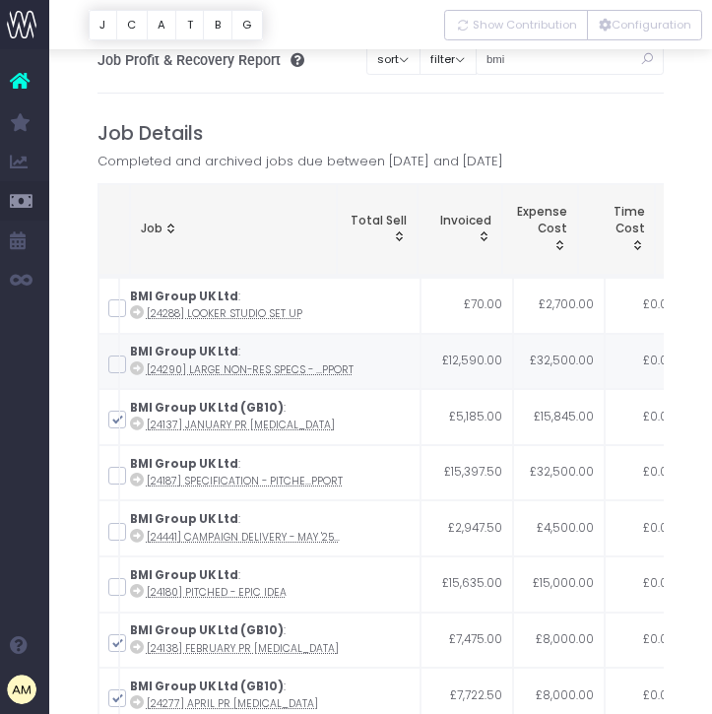
scroll to position [0, 0]
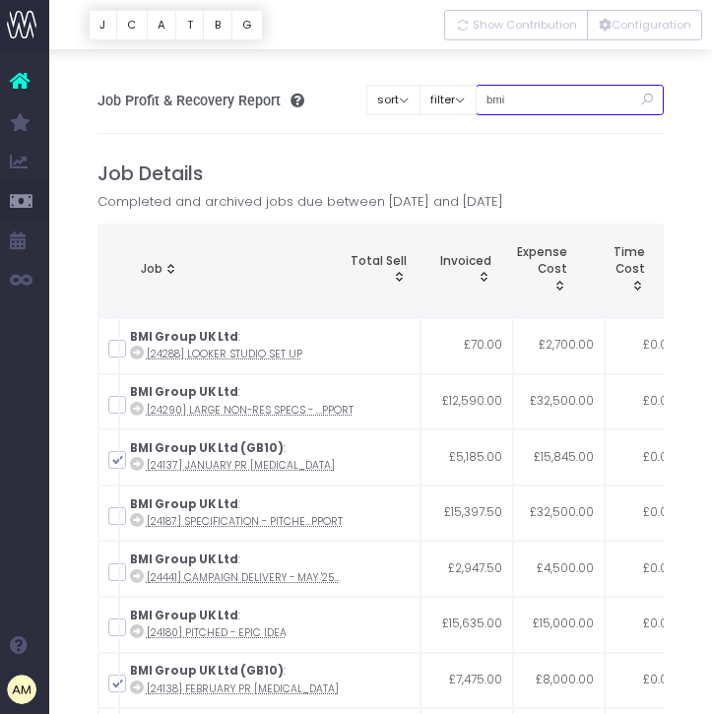
click at [554, 95] on input "bmi" at bounding box center [569, 100] width 189 height 31
drag, startPoint x: 554, startPoint y: 95, endPoint x: 488, endPoint y: 88, distance: 66.4
click at [488, 89] on div "Clear Filters sort Sort by Job Name Desc Sort by Client Name Asc filter By Acco…" at bounding box center [514, 95] width 297 height 50
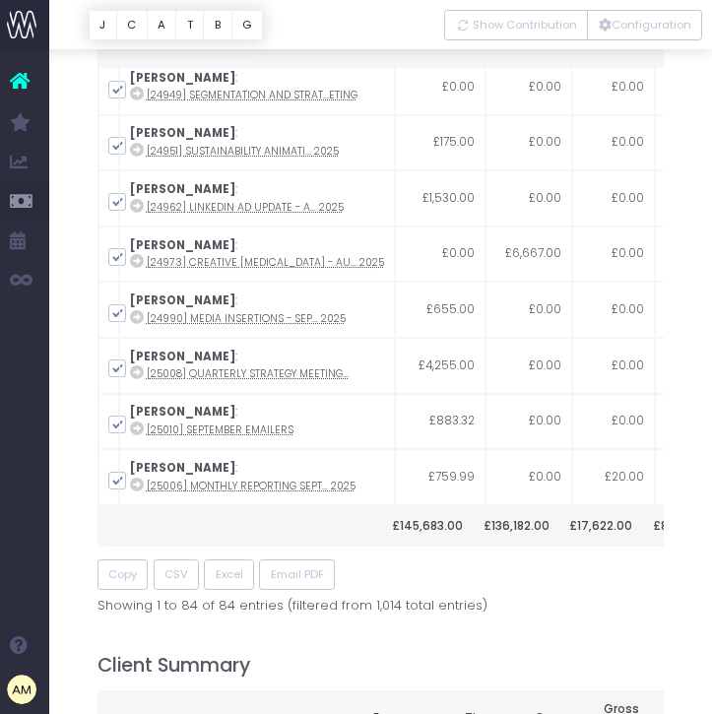
scroll to position [253, 0]
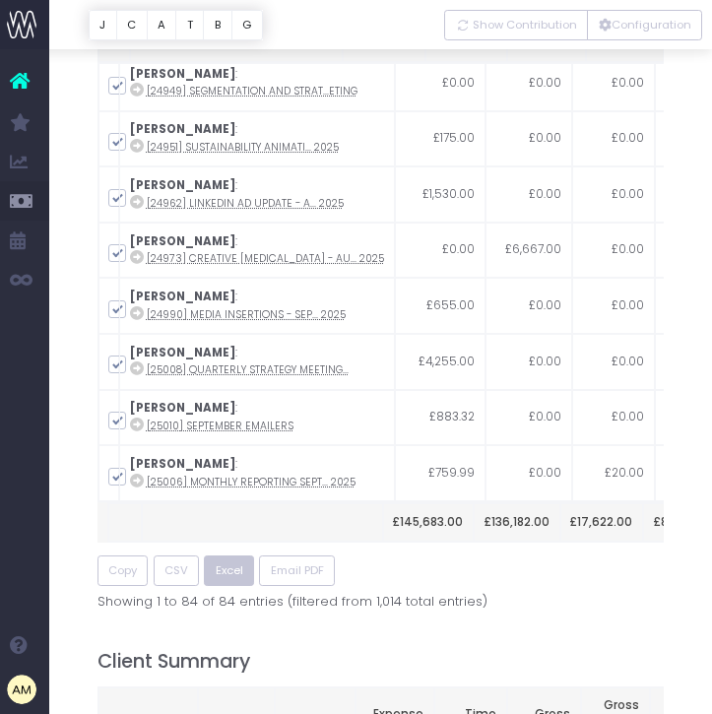
click at [218, 562] on span "Excel" at bounding box center [230, 570] width 28 height 17
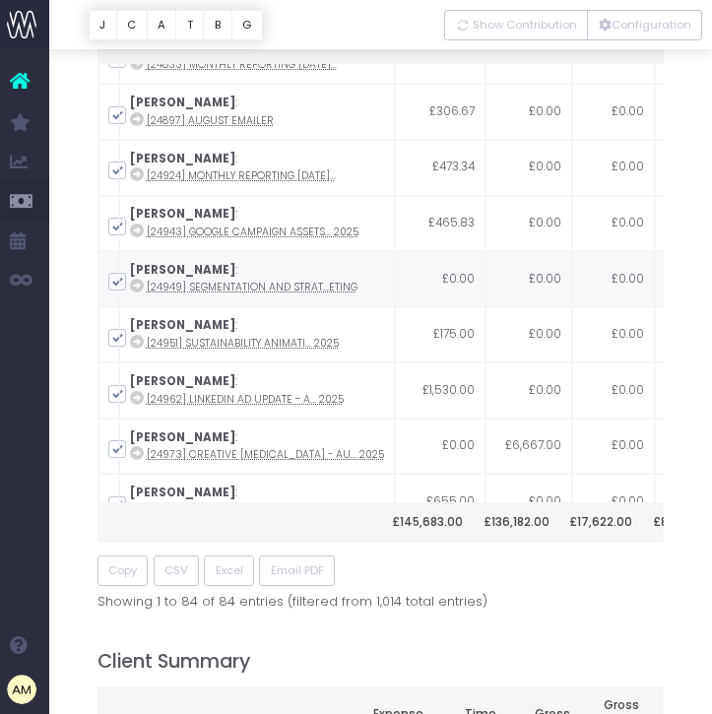
scroll to position [4016, 0]
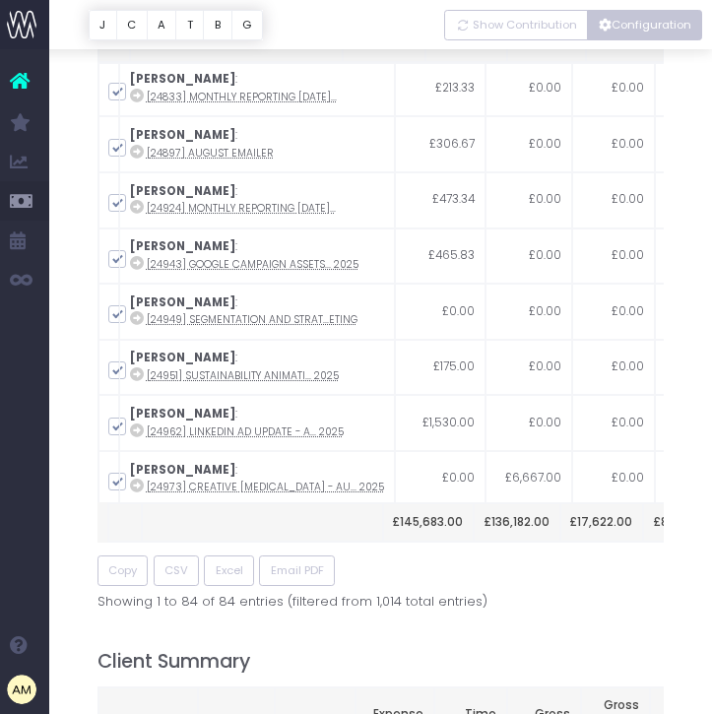
click at [623, 25] on button "Configuration" at bounding box center [644, 25] width 115 height 31
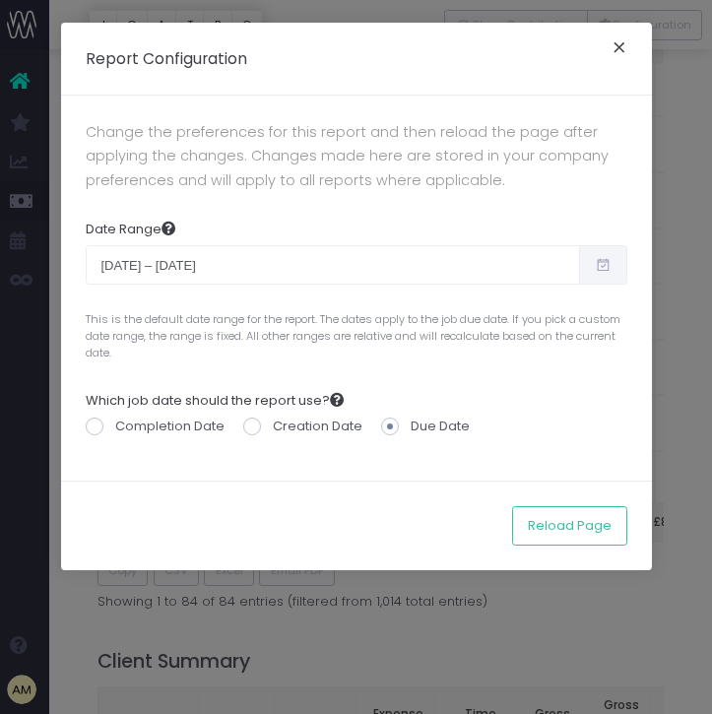
click at [620, 49] on button "×" at bounding box center [619, 50] width 41 height 32
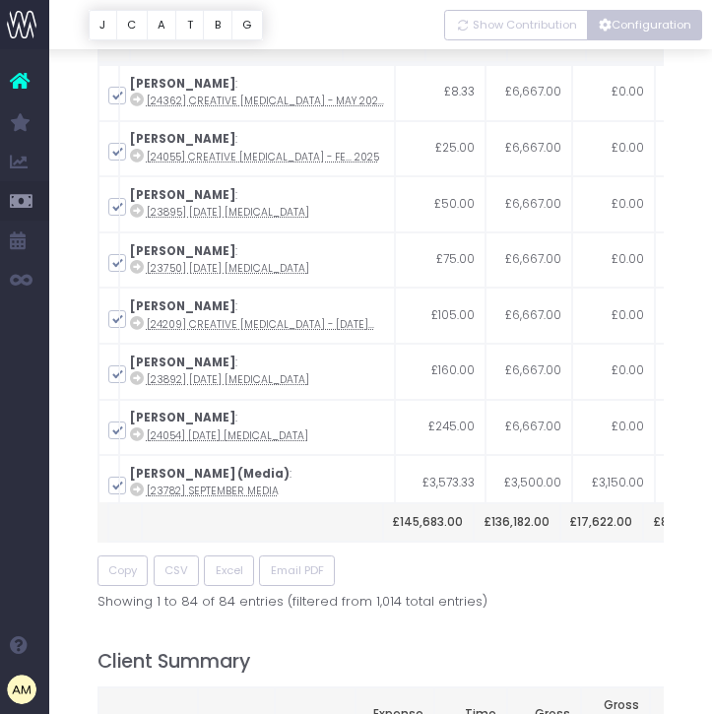
scroll to position [0, 0]
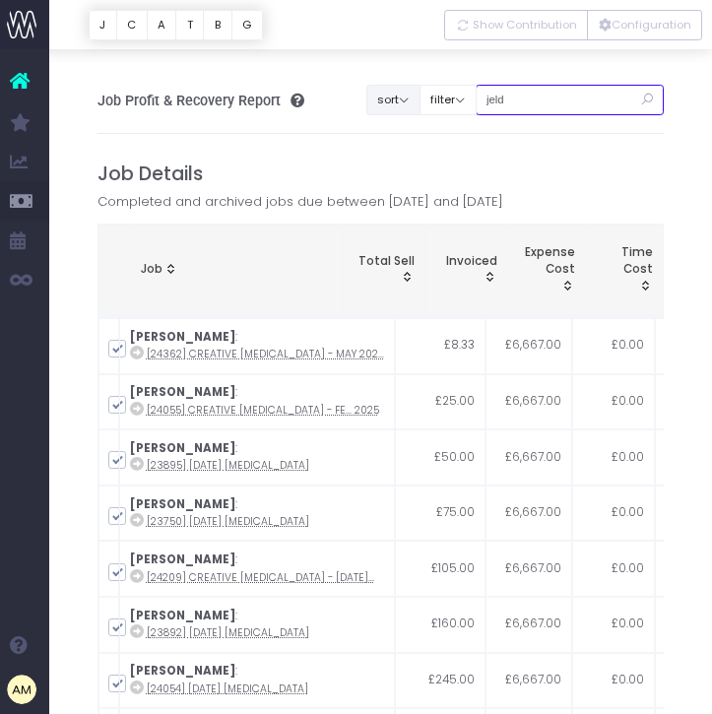
drag, startPoint x: 550, startPoint y: 96, endPoint x: 441, endPoint y: 95, distance: 109.3
click at [440, 95] on div "Clear Filters sort Sort by Job Name Desc Sort by Client Name Asc filter By Acco…" at bounding box center [514, 95] width 297 height 50
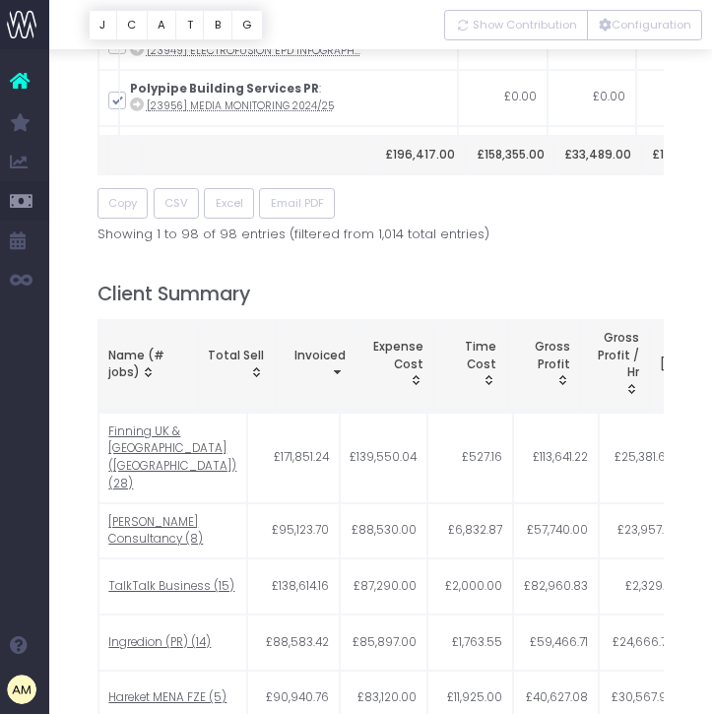
scroll to position [615, 0]
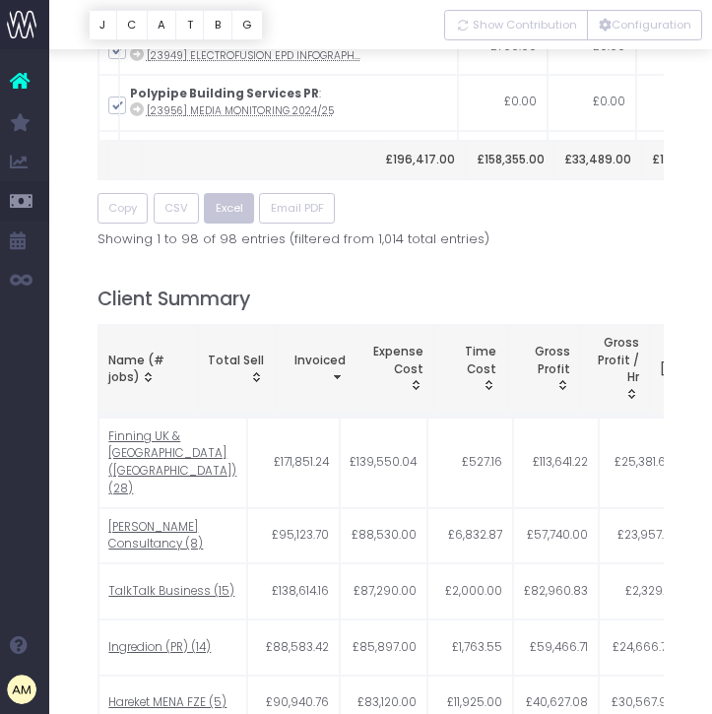
type input "pol"
click at [227, 200] on span "Excel" at bounding box center [230, 208] width 28 height 17
click at [643, 25] on button "Configuration" at bounding box center [644, 25] width 115 height 31
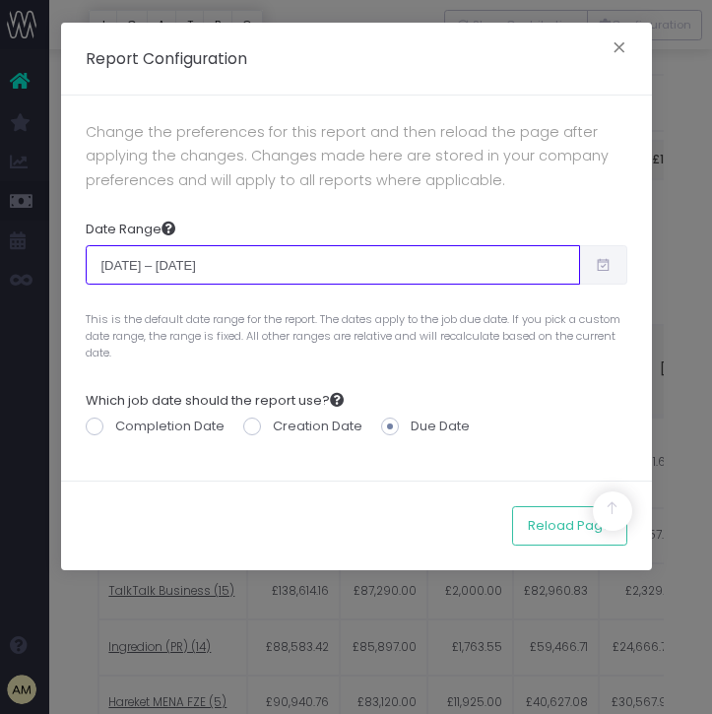
click at [532, 264] on input "Oct 15th 2024 – Oct 14th 2025" at bounding box center [333, 264] width 494 height 39
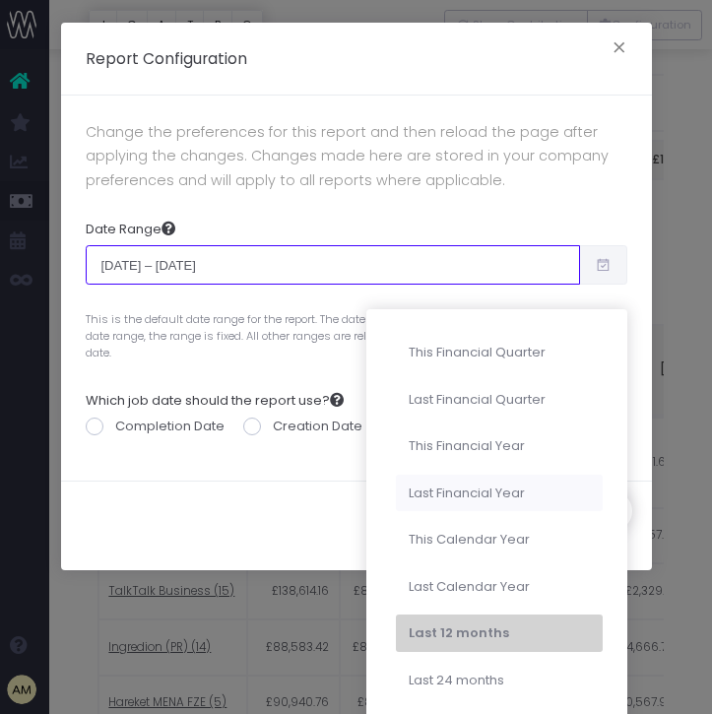
type input "10-01-2025"
type input "12-31-2025"
type input "07-01-2025"
type input "09-30-2025"
type input "10-15-2024"
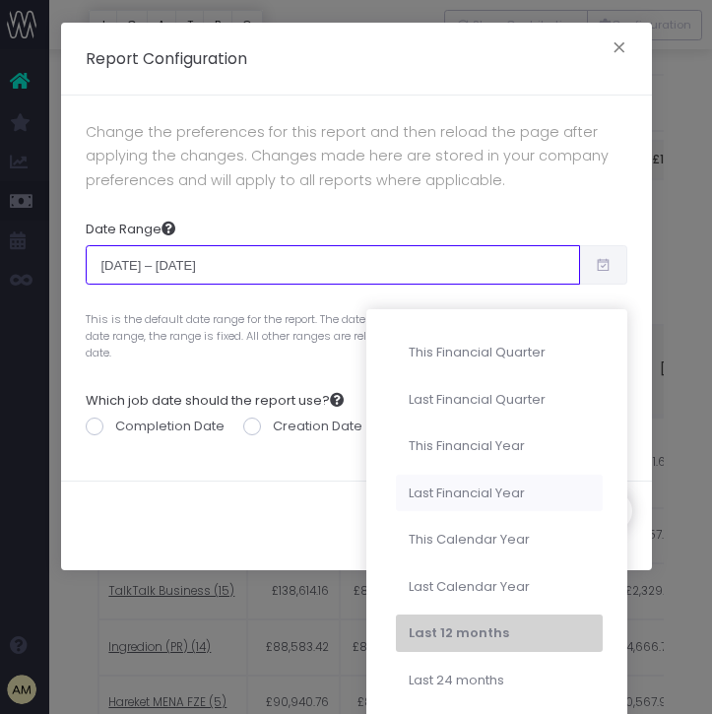
type input "10-14-2025"
type input "10-01-2025"
type input "09-30-2026"
type input "10-01-2024"
type input "09-30-2025"
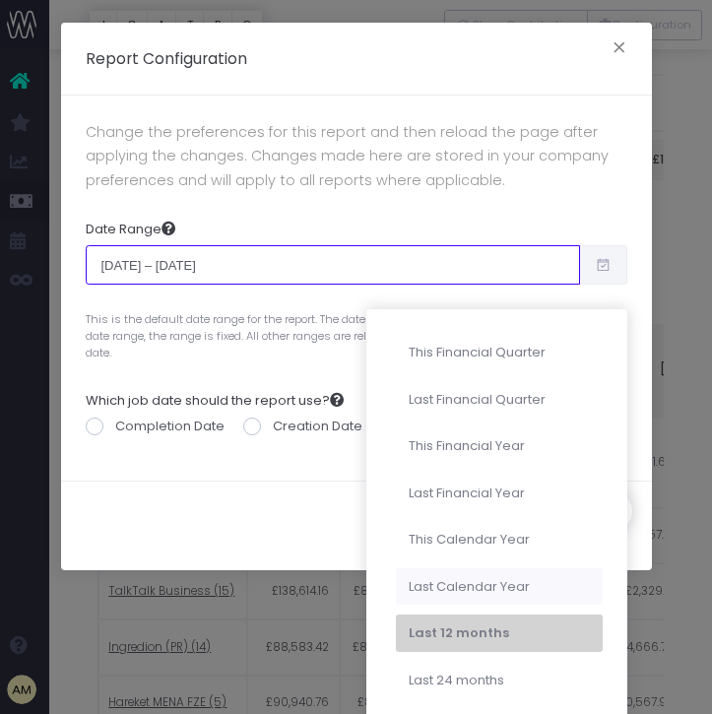
type input "01-01-2025"
type input "12-31-2025"
type input "01-01-2024"
type input "12-31-2024"
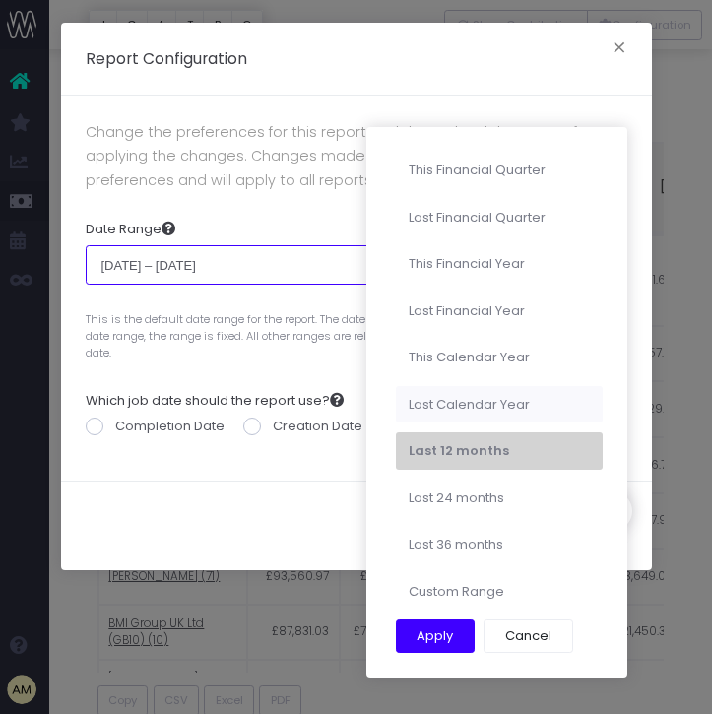
type input "10-15-2024"
type input "10-14-2025"
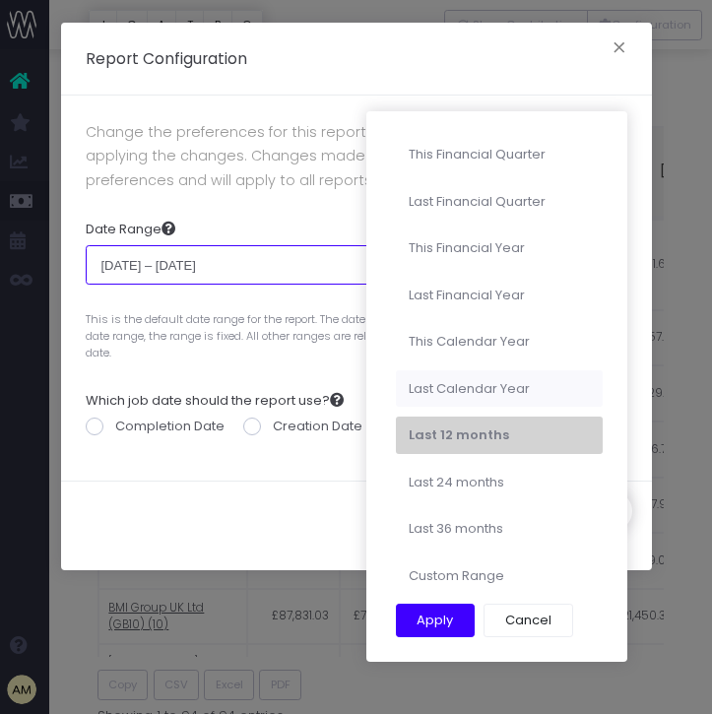
scroll to position [814, 0]
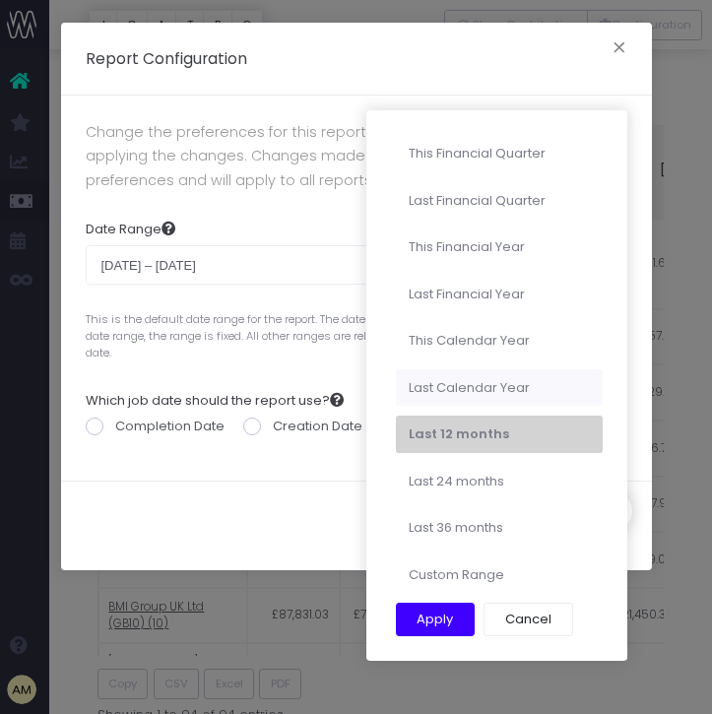
click at [478, 581] on li "Custom Range" at bounding box center [499, 574] width 207 height 37
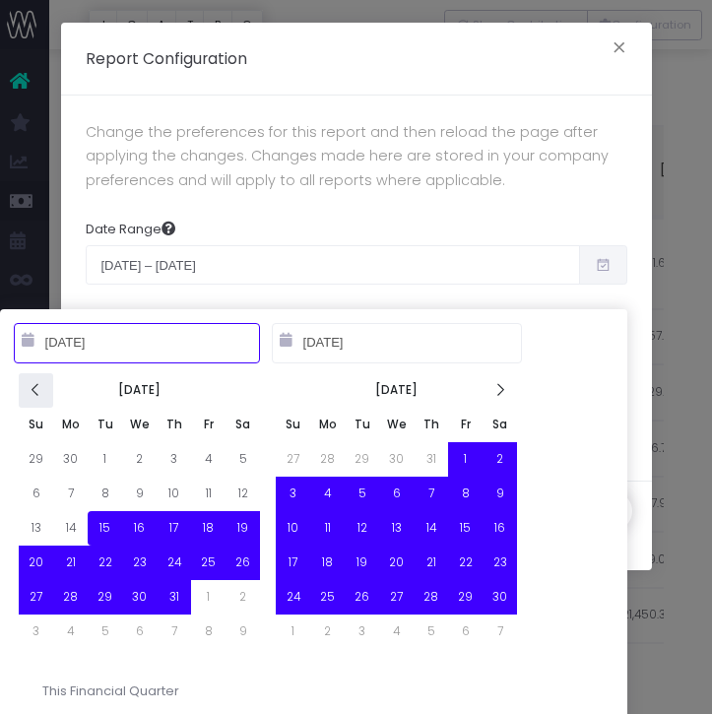
click at [32, 385] on icon at bounding box center [36, 390] width 17 height 17
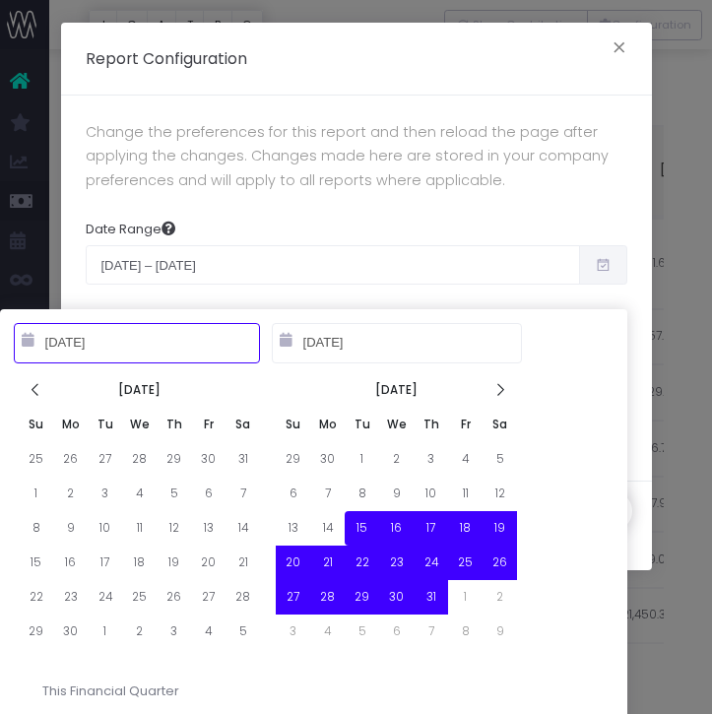
click at [32, 385] on icon at bounding box center [36, 390] width 17 height 17
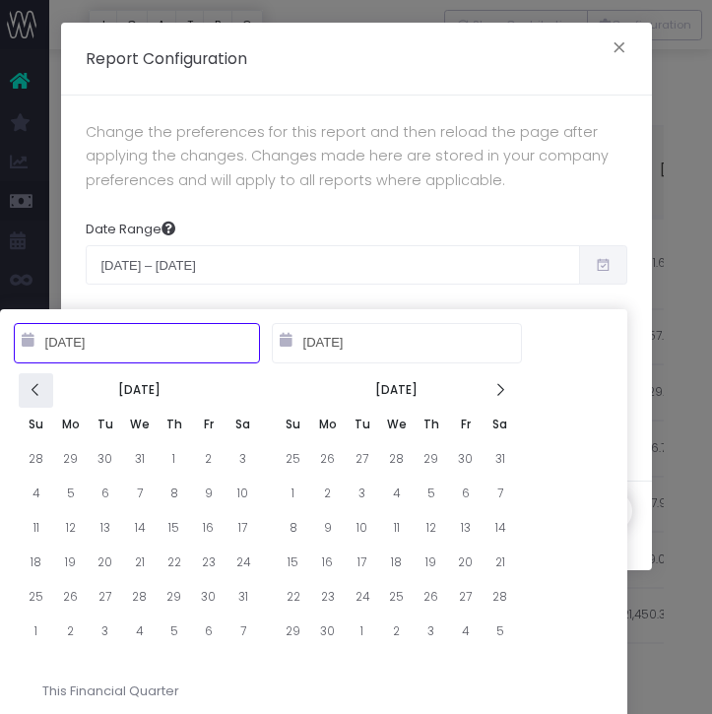
click at [32, 385] on icon at bounding box center [36, 390] width 17 height 17
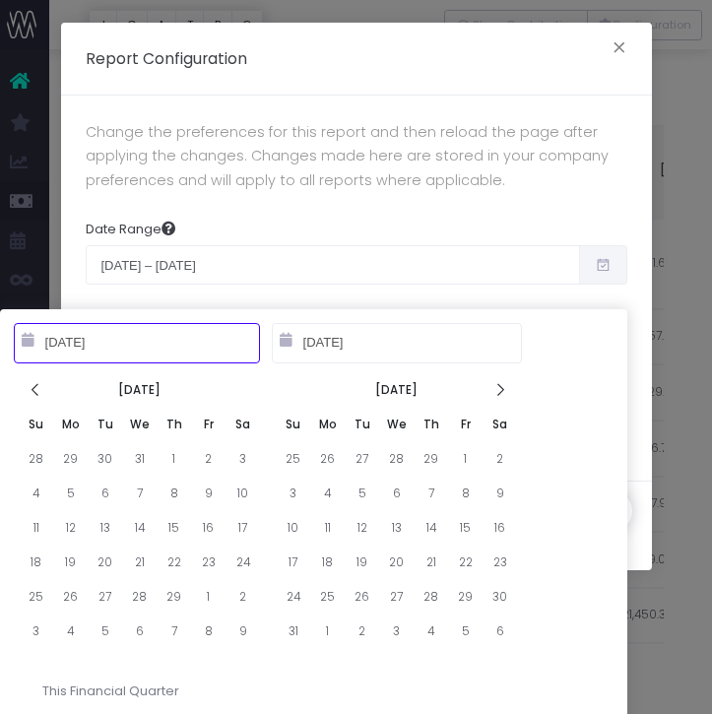
click at [32, 385] on icon at bounding box center [36, 390] width 17 height 17
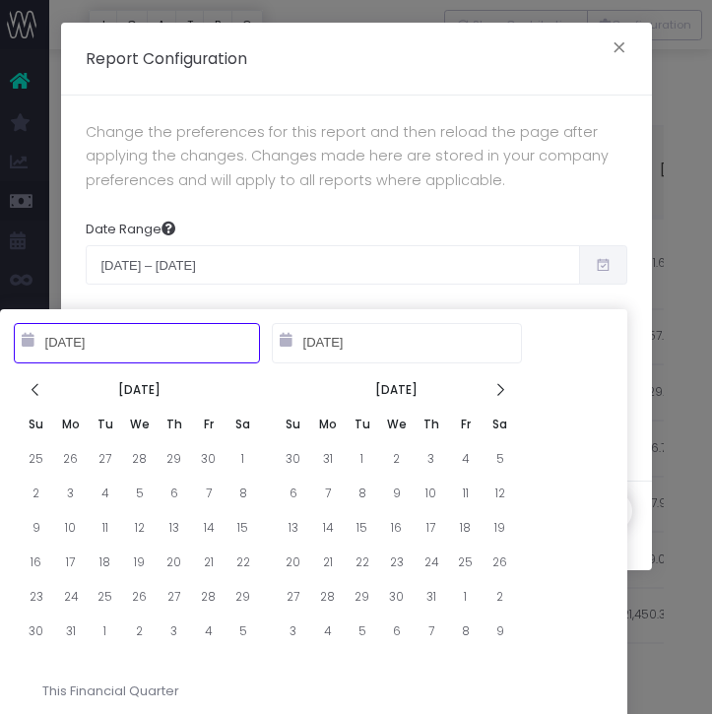
click at [32, 385] on icon at bounding box center [36, 390] width 17 height 17
click at [32, 386] on icon at bounding box center [36, 390] width 17 height 17
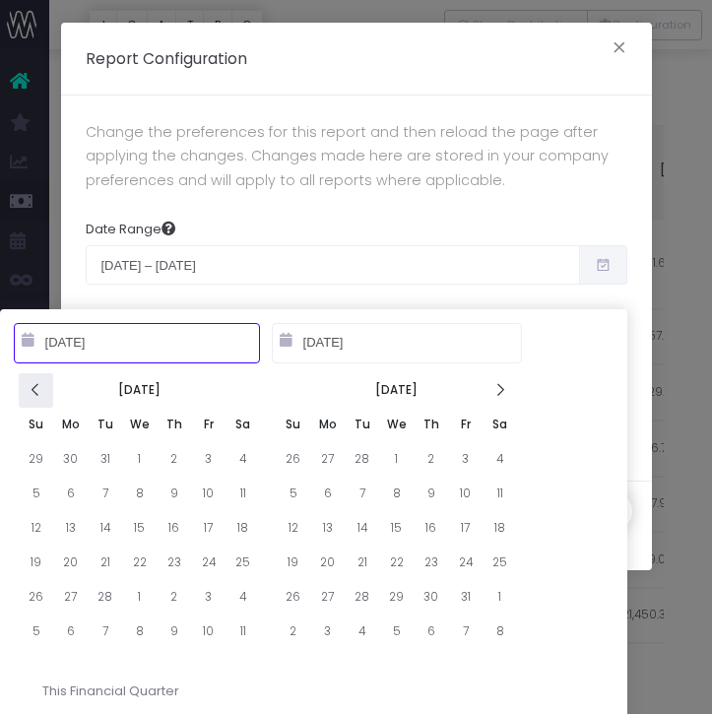
click at [32, 387] on icon at bounding box center [36, 390] width 17 height 17
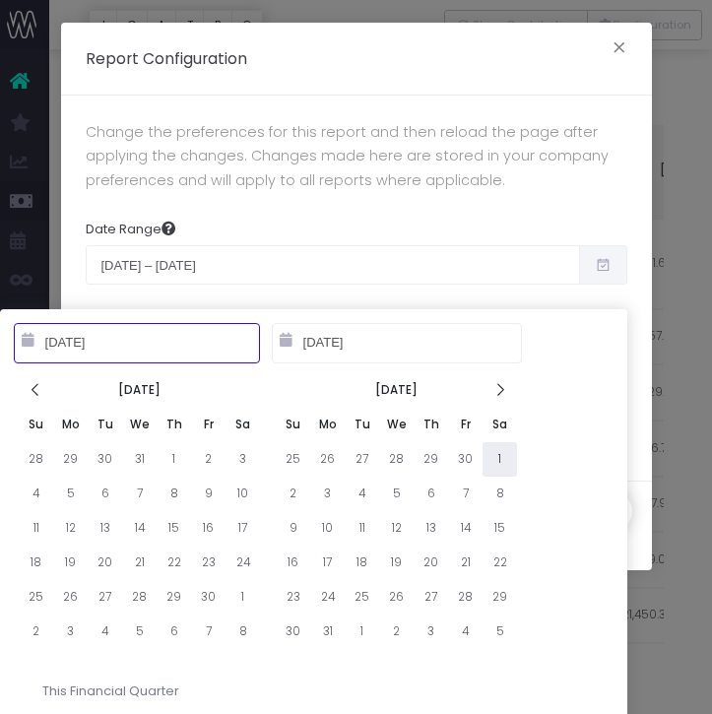
type input "10-01-2022"
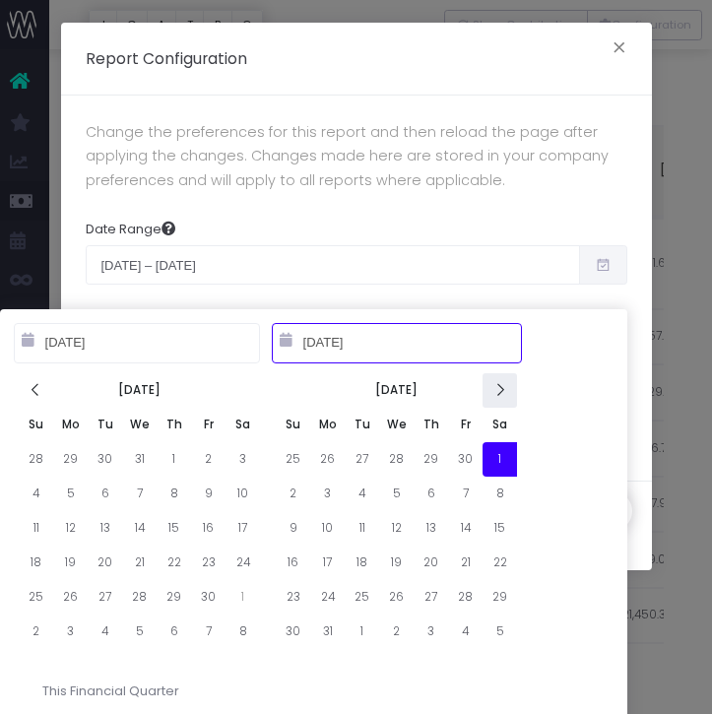
click at [504, 391] on icon at bounding box center [499, 390] width 17 height 17
click at [504, 392] on icon at bounding box center [499, 390] width 17 height 17
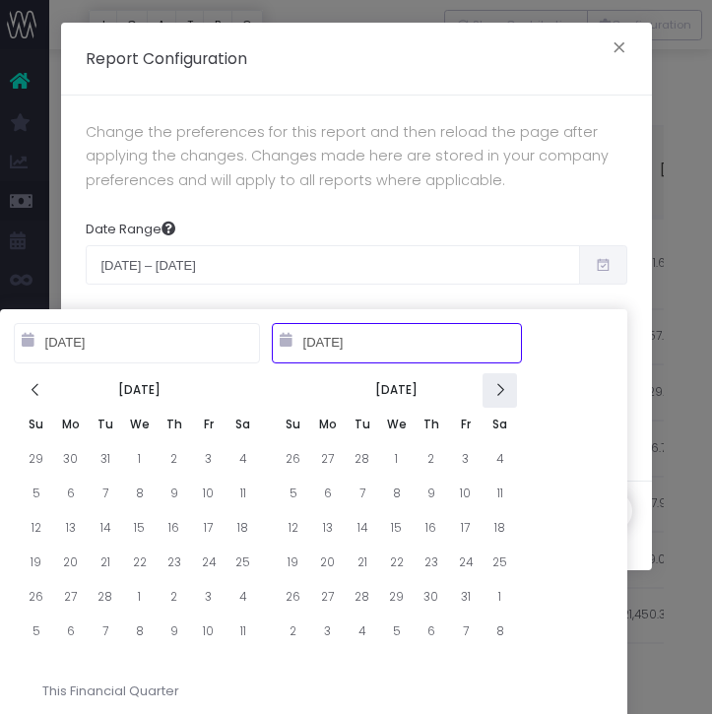
click at [504, 394] on icon at bounding box center [499, 390] width 17 height 17
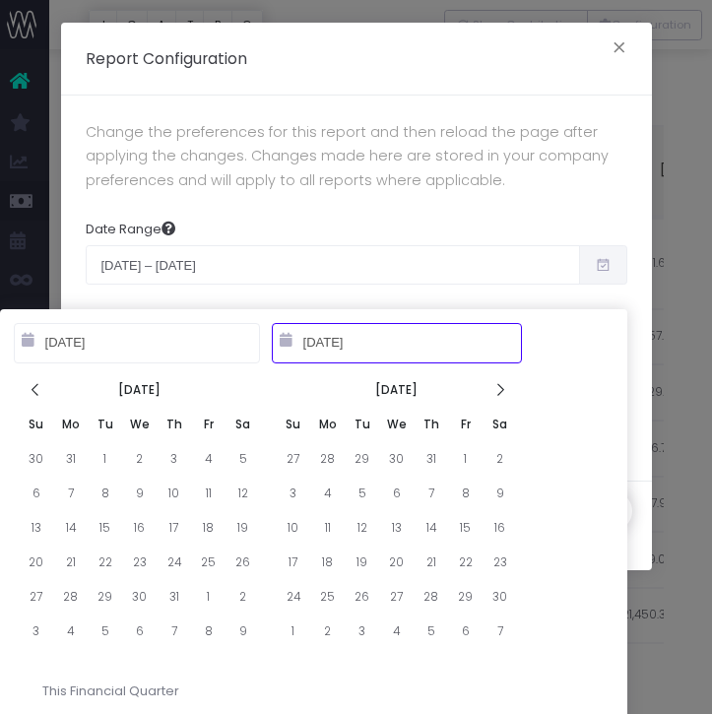
click at [504, 394] on icon at bounding box center [499, 390] width 17 height 17
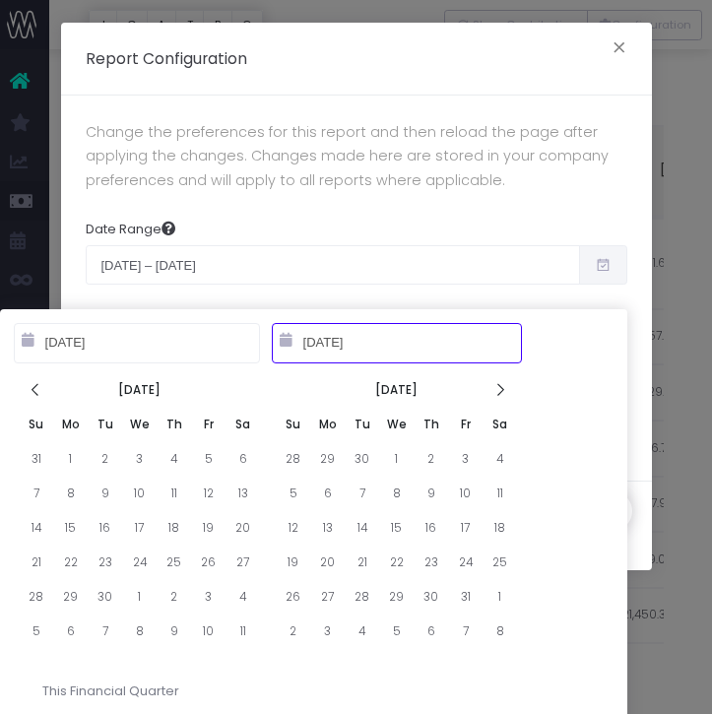
click at [504, 394] on icon at bounding box center [499, 390] width 17 height 17
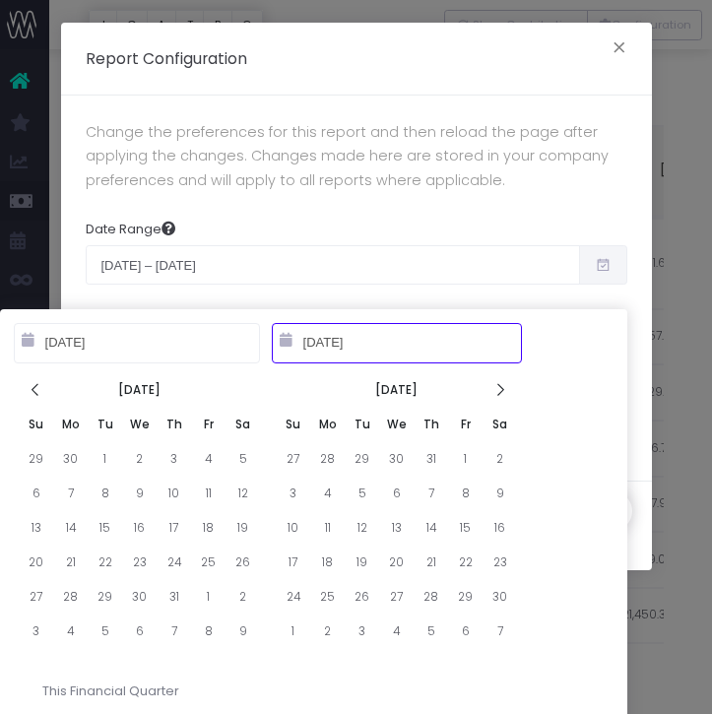
click at [504, 394] on icon at bounding box center [499, 390] width 17 height 17
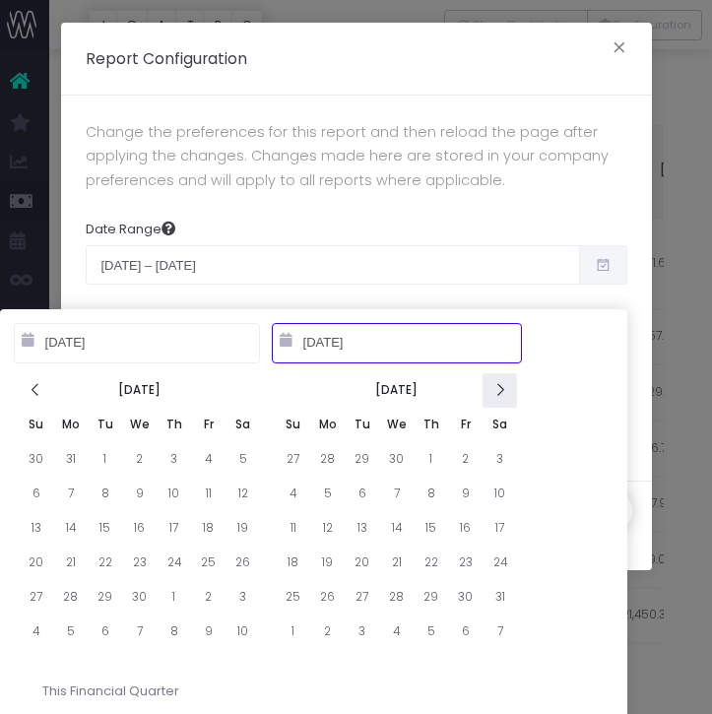
click at [504, 394] on icon at bounding box center [499, 390] width 17 height 17
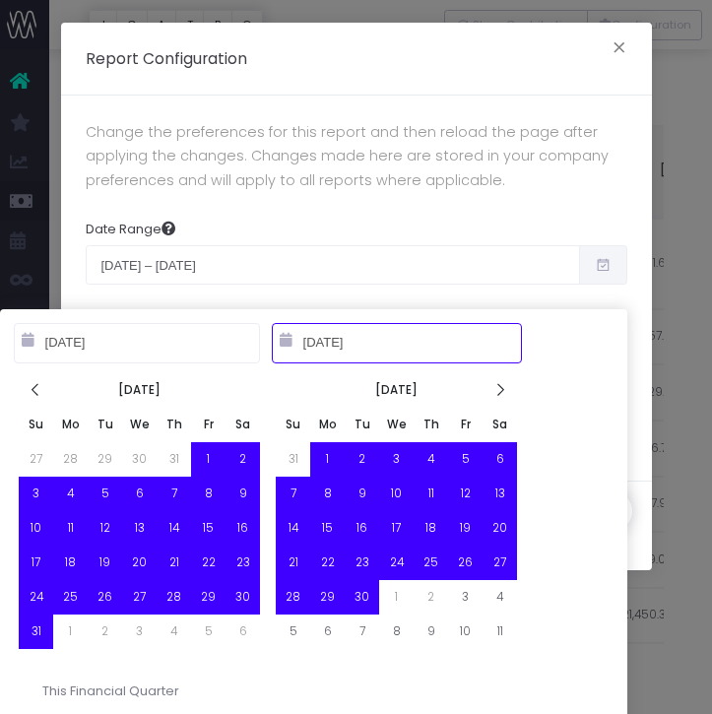
type input "09-30-2025"
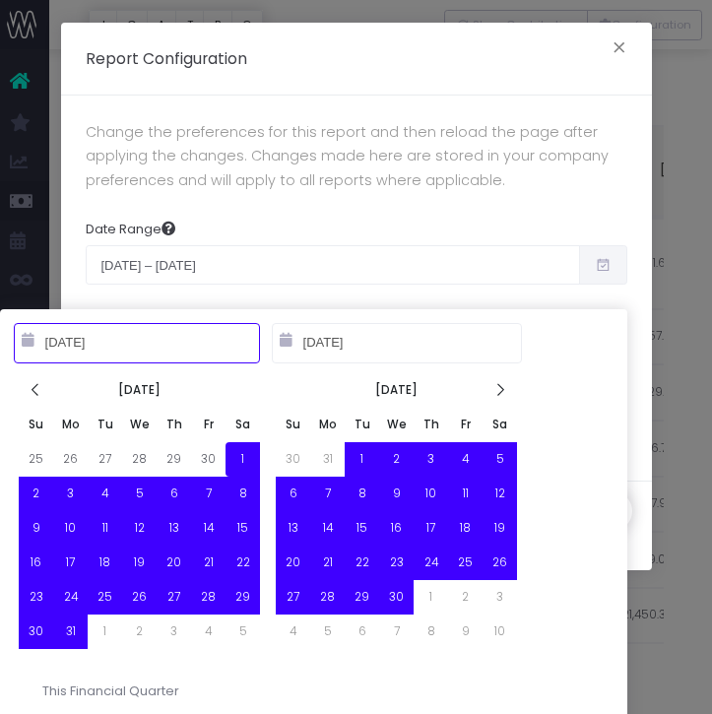
type input "10-01-2022"
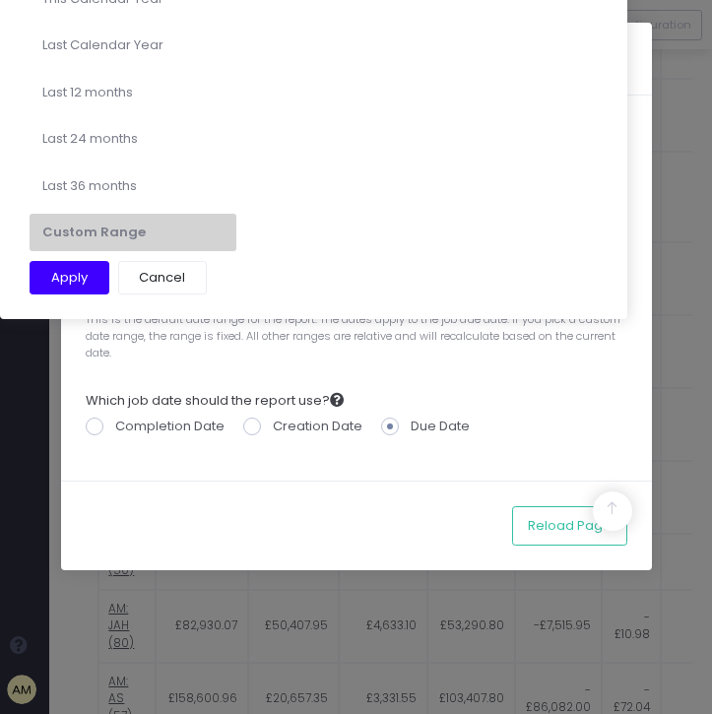
scroll to position [1602, 0]
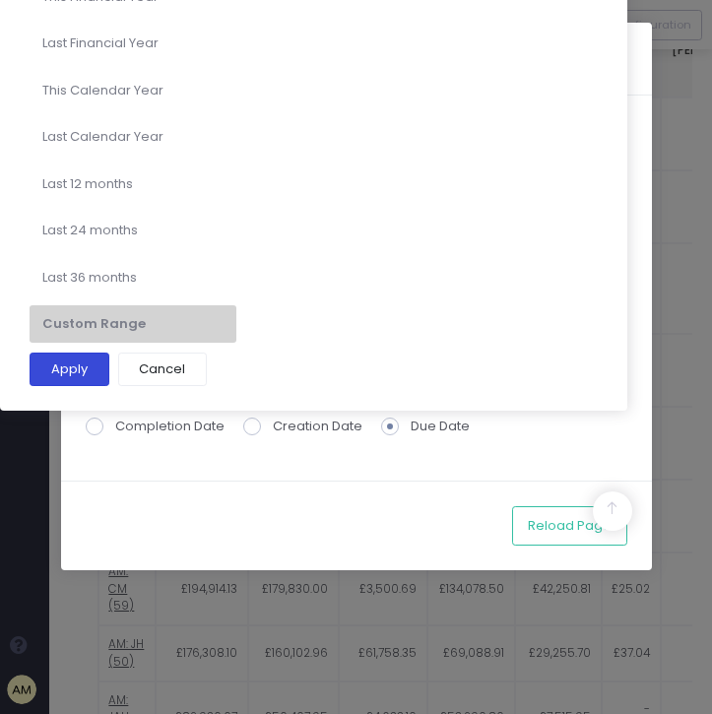
click at [74, 373] on button "Apply" at bounding box center [70, 368] width 80 height 33
type input "Oct 1st 2022 – Sep 30th 2025"
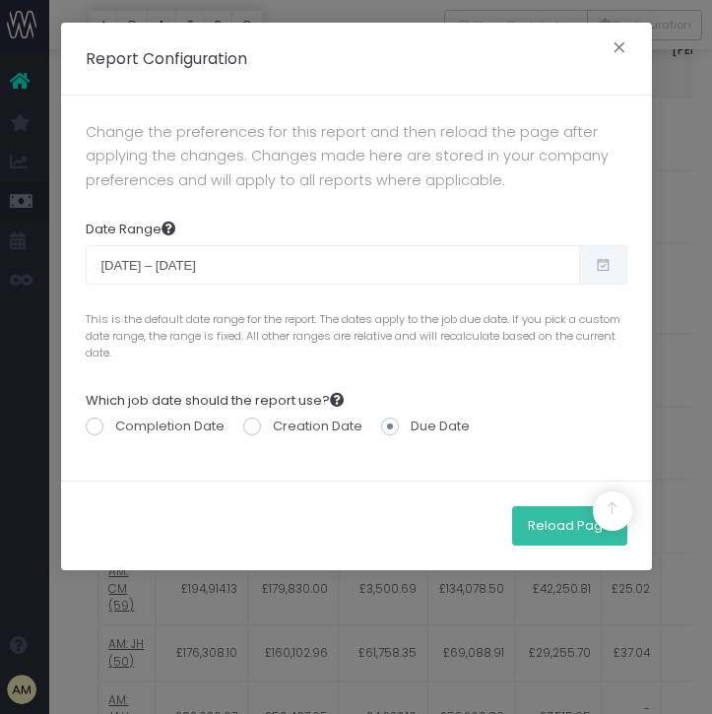
click at [539, 526] on button "Reload Page" at bounding box center [569, 525] width 115 height 39
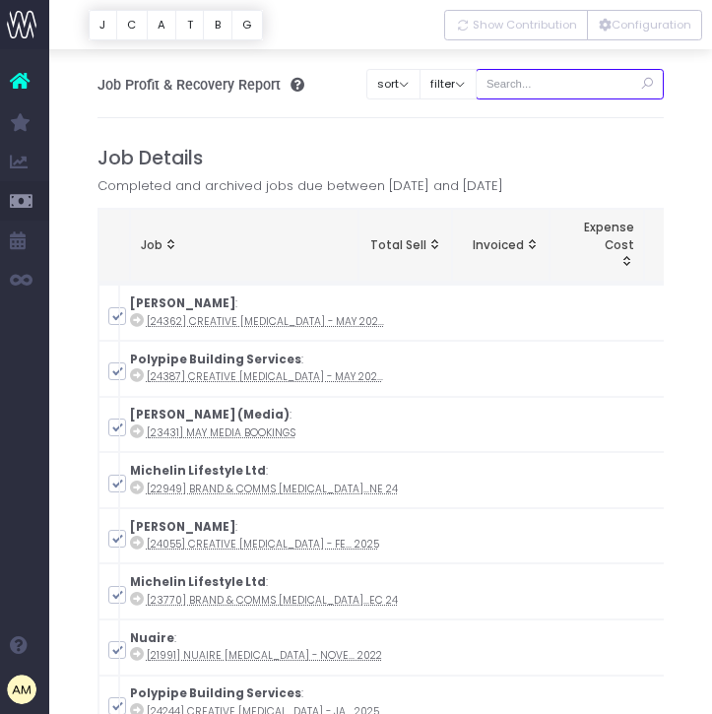
click at [566, 83] on input "text" at bounding box center [569, 84] width 189 height 31
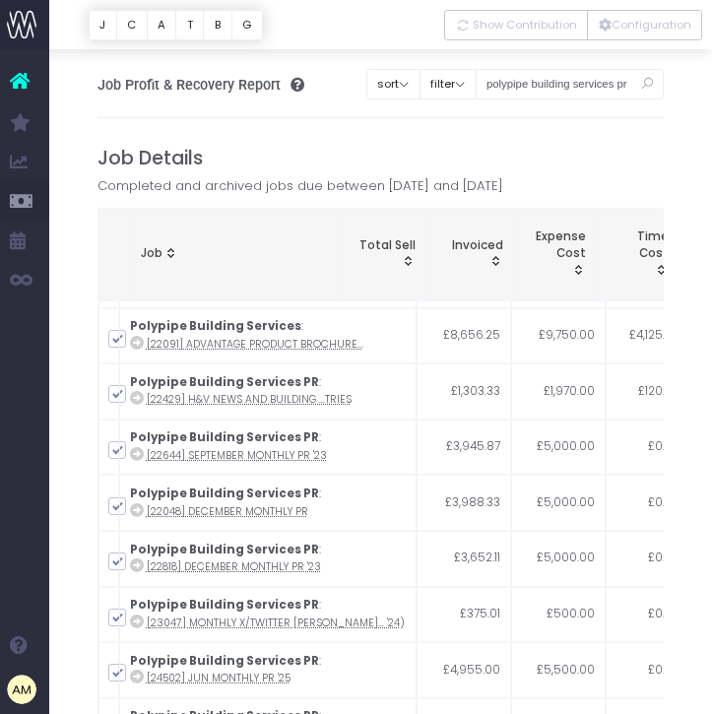
click at [644, 85] on icon at bounding box center [646, 84] width 34 height 40
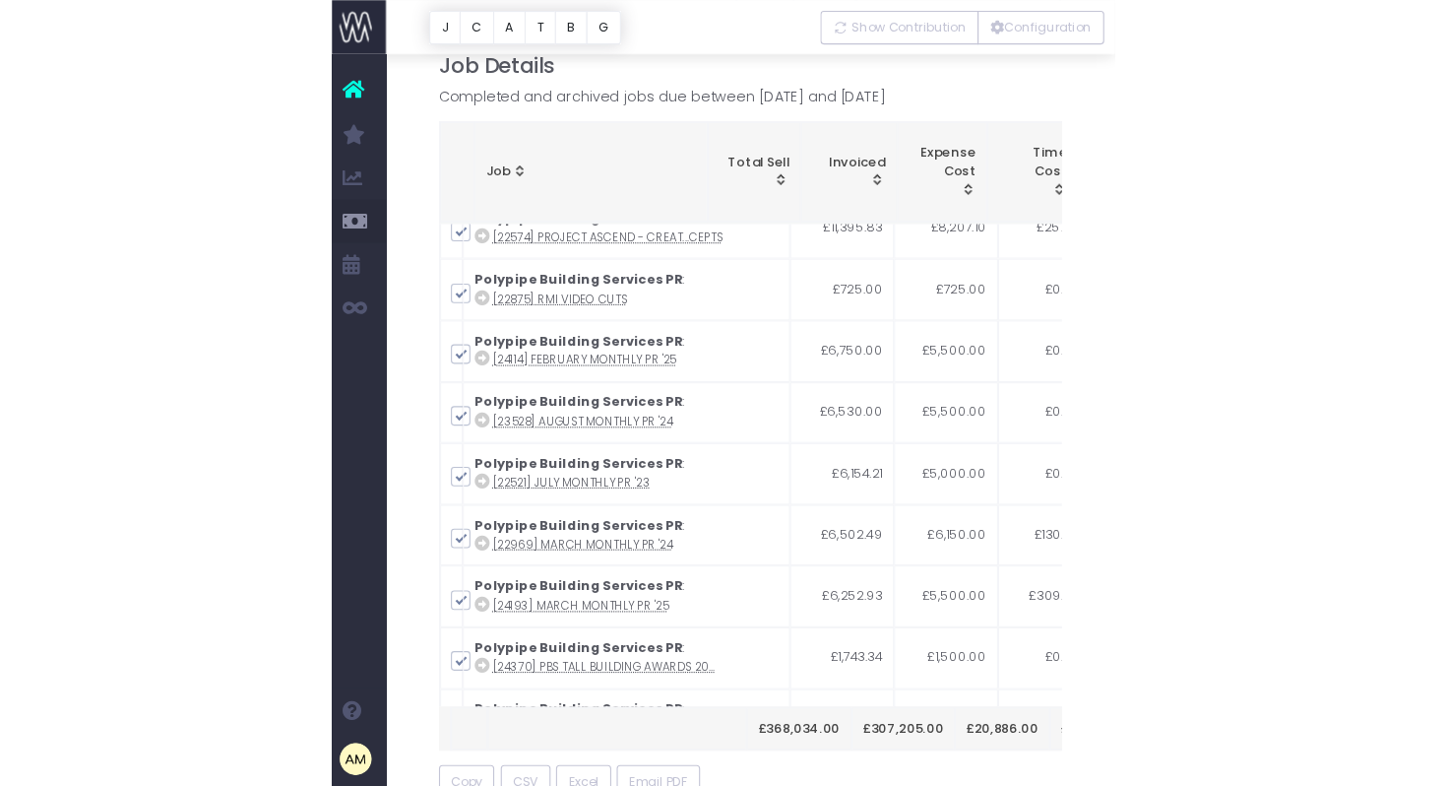
scroll to position [1703, 0]
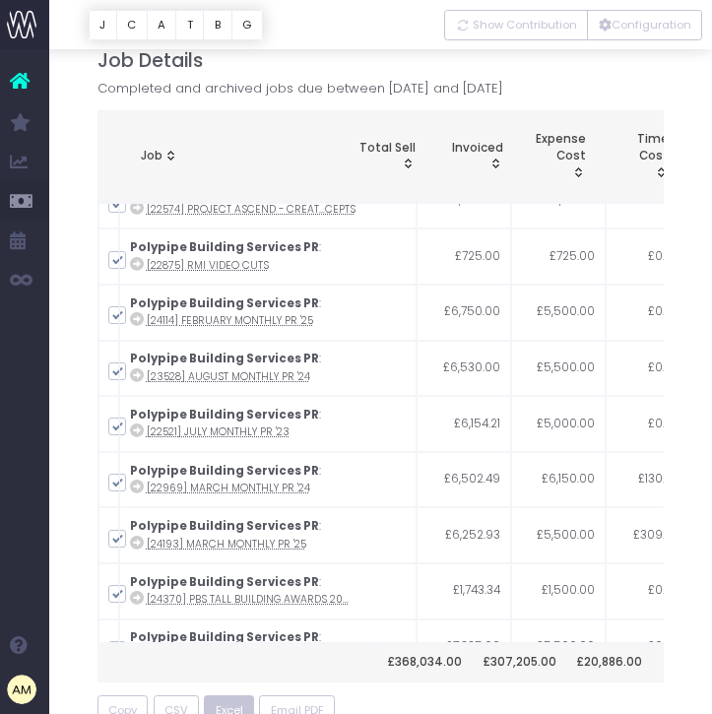
click at [225, 706] on span "Excel" at bounding box center [230, 710] width 28 height 17
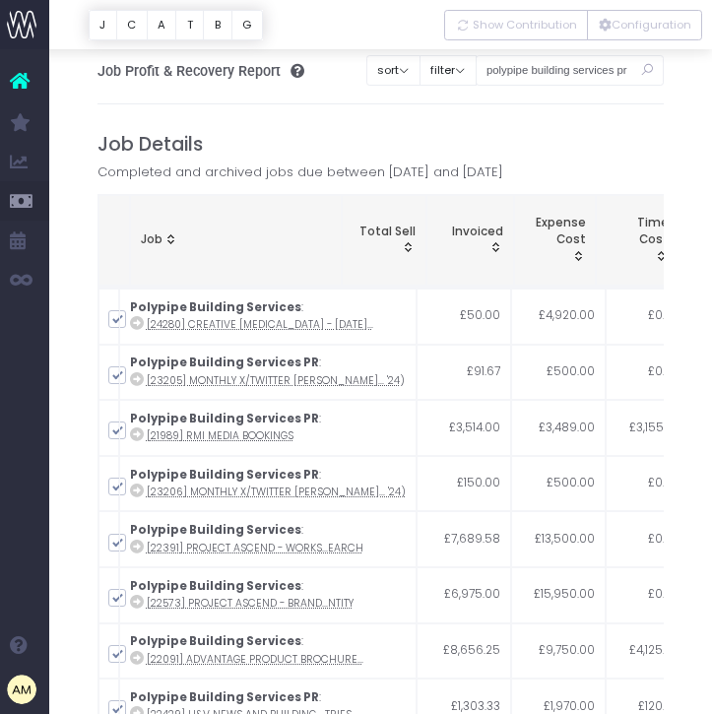
scroll to position [0, 0]
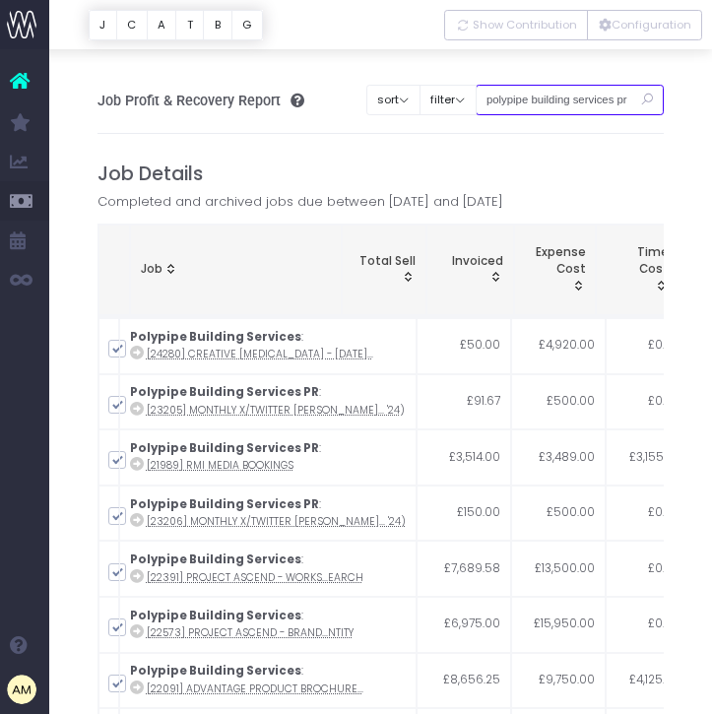
click at [604, 98] on input "polypipe building services pr" at bounding box center [569, 100] width 189 height 31
click at [642, 23] on button "Configuration" at bounding box center [644, 25] width 115 height 31
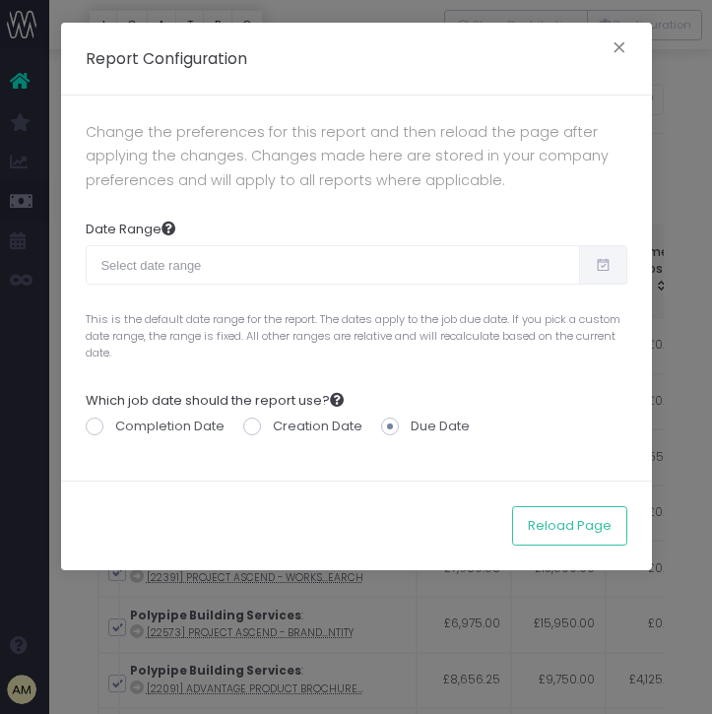
click at [657, 108] on div "Report Configuration × Change the preferences for this report and then reload t…" at bounding box center [356, 357] width 712 height 714
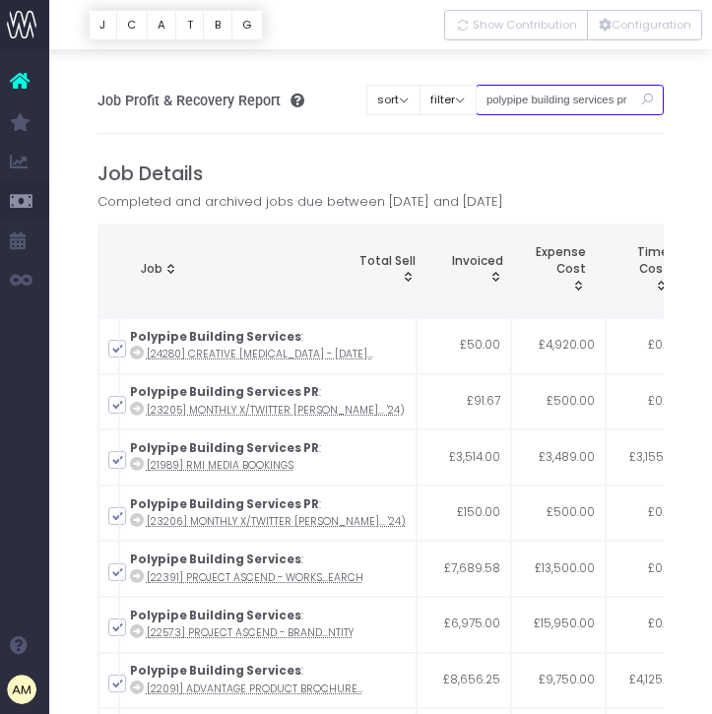
click at [576, 85] on input "polypipe building services pr" at bounding box center [569, 100] width 189 height 31
drag, startPoint x: 514, startPoint y: 102, endPoint x: 684, endPoint y: 122, distance: 171.4
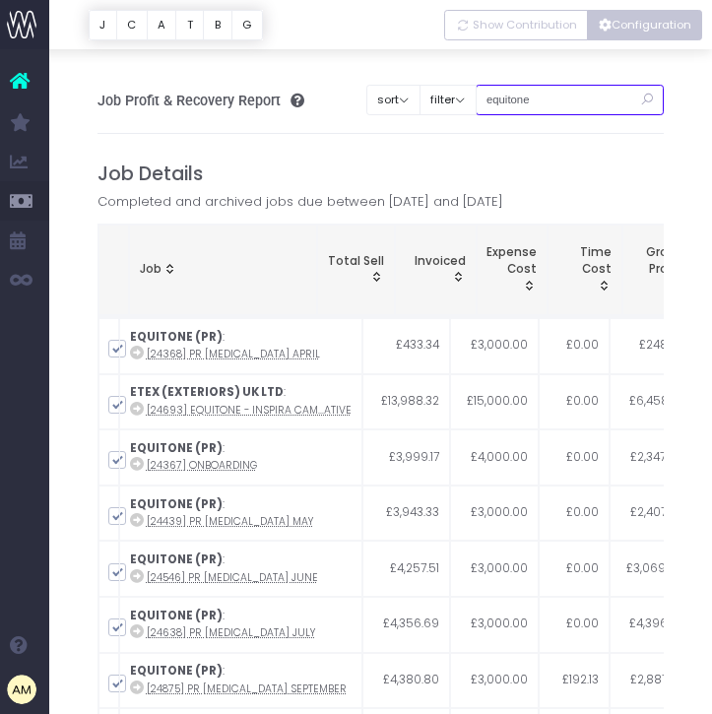
scroll to position [0, 0]
type input "equitone"
click at [114, 405] on span at bounding box center [117, 405] width 18 height 18
click at [138, 405] on input "checkbox" at bounding box center [144, 401] width 13 height 13
checkbox input "false"
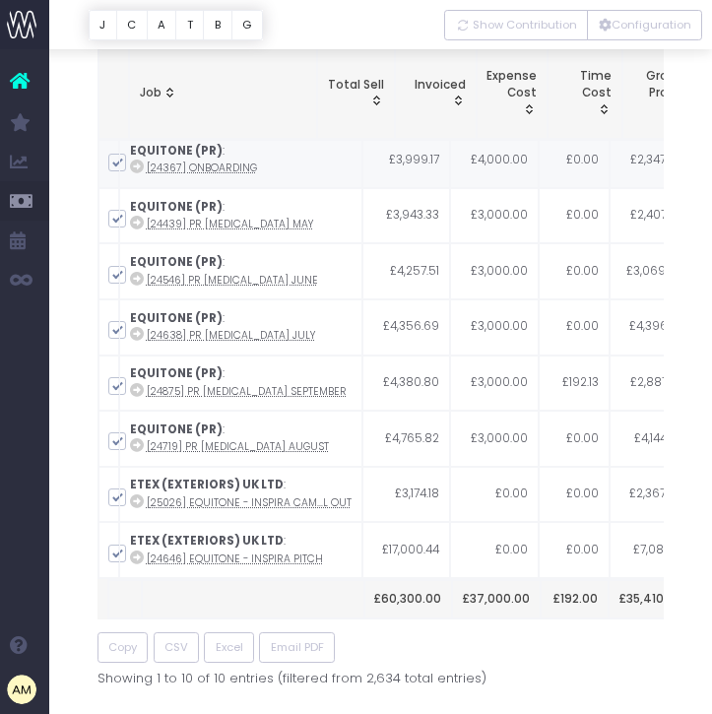
scroll to position [191, 0]
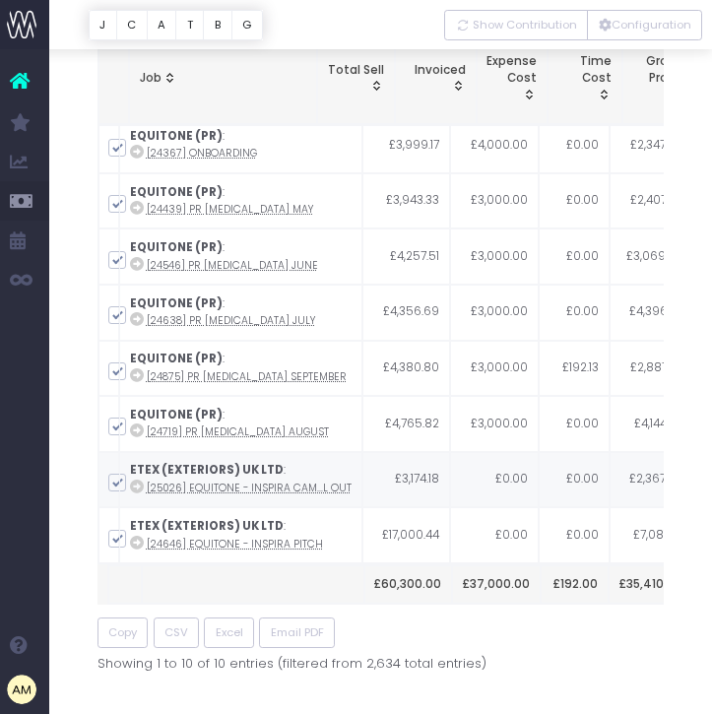
click at [114, 479] on span at bounding box center [117, 483] width 18 height 18
click at [138, 479] on input "checkbox" at bounding box center [144, 479] width 13 height 13
checkbox input "false"
click at [114, 541] on span at bounding box center [117, 539] width 18 height 18
click at [138, 541] on input "checkbox" at bounding box center [144, 535] width 13 height 13
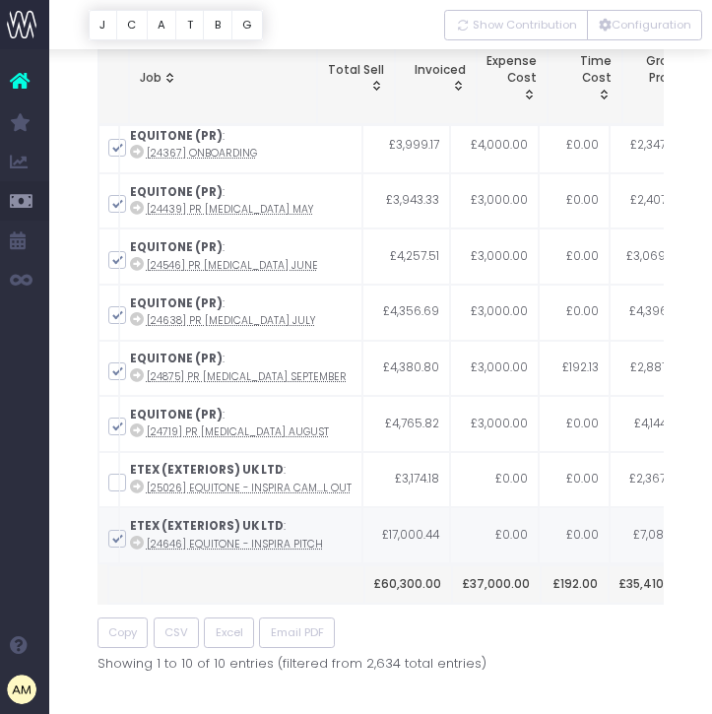
checkbox input "false"
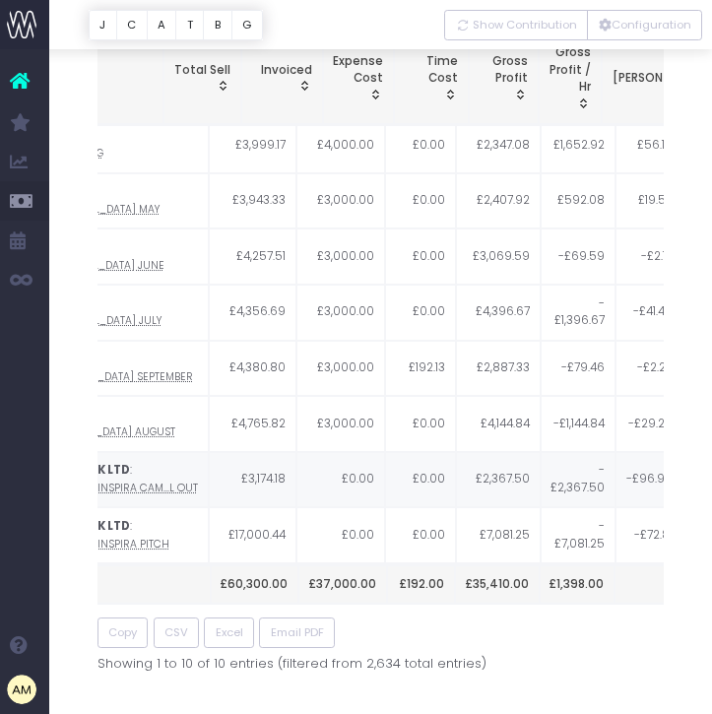
scroll to position [0, 0]
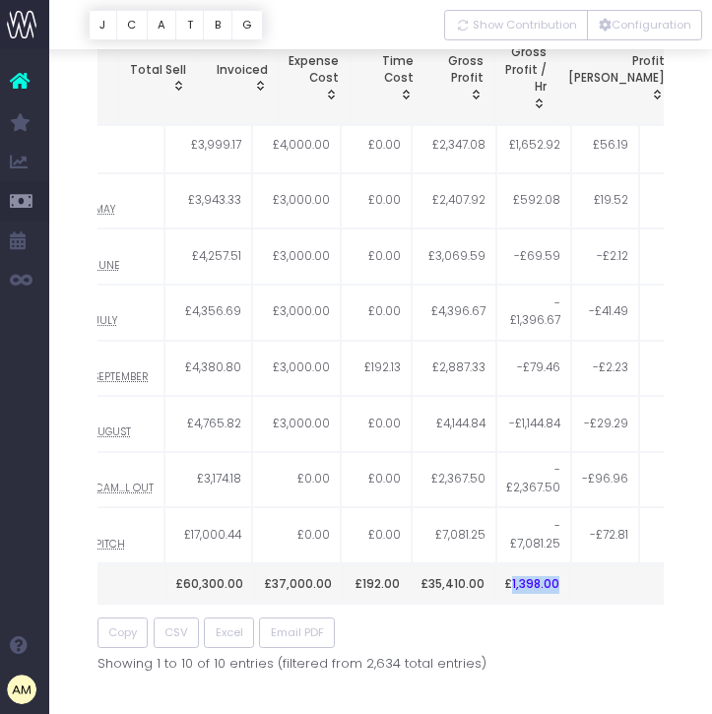
drag, startPoint x: 558, startPoint y: 589, endPoint x: 509, endPoint y: 587, distance: 49.3
click at [509, 587] on th "£1,398.00" at bounding box center [533, 584] width 76 height 38
copy th "1,398.00"
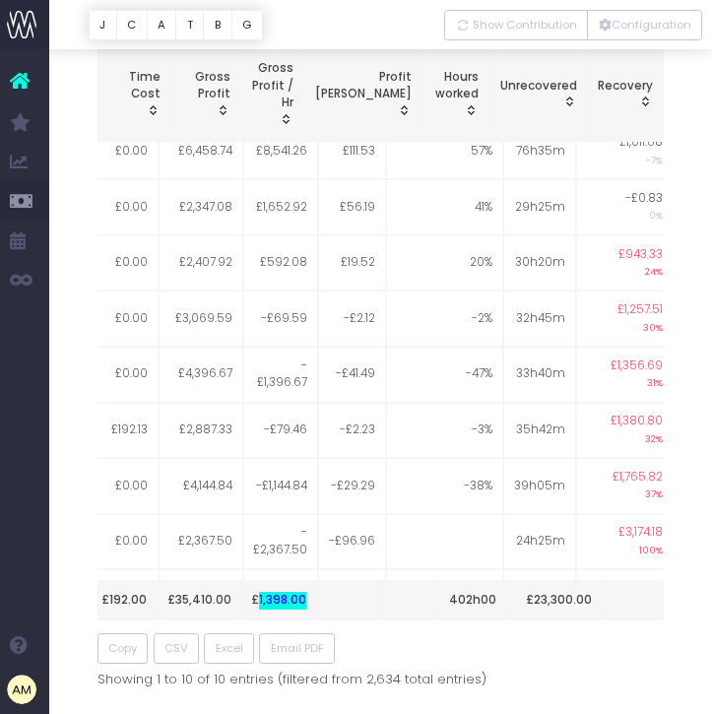
scroll to position [75, 230]
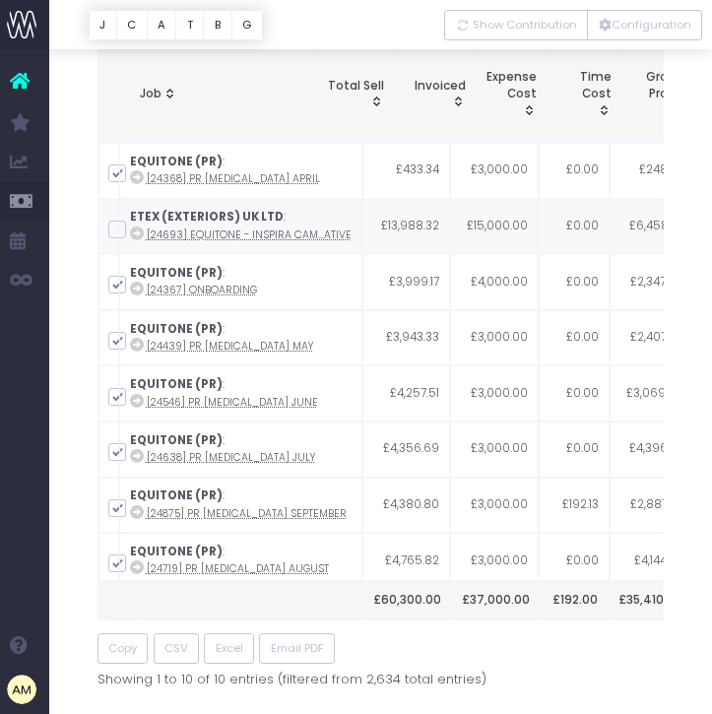
click at [119, 234] on td "ETEX (EXTERIORS) UK LTD : [24693] Equitone - Inspira Cam...ative" at bounding box center [240, 227] width 243 height 56
click at [115, 230] on span at bounding box center [117, 230] width 18 height 18
click at [138, 230] on input "checkbox" at bounding box center [144, 226] width 13 height 13
click at [115, 230] on span at bounding box center [117, 230] width 18 height 18
click at [138, 230] on input "checkbox" at bounding box center [144, 226] width 13 height 13
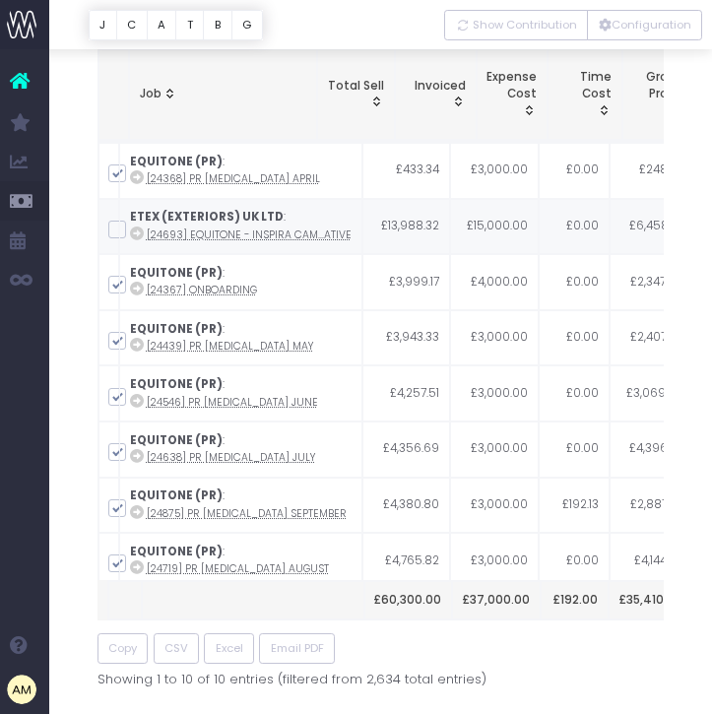
click at [115, 230] on span at bounding box center [117, 230] width 18 height 18
click at [138, 230] on input "checkbox" at bounding box center [144, 226] width 13 height 13
click at [115, 233] on span at bounding box center [117, 231] width 18 height 18
click at [138, 233] on input "checkbox" at bounding box center [144, 227] width 13 height 13
checkbox input "false"
